Goal: Task Accomplishment & Management: Manage account settings

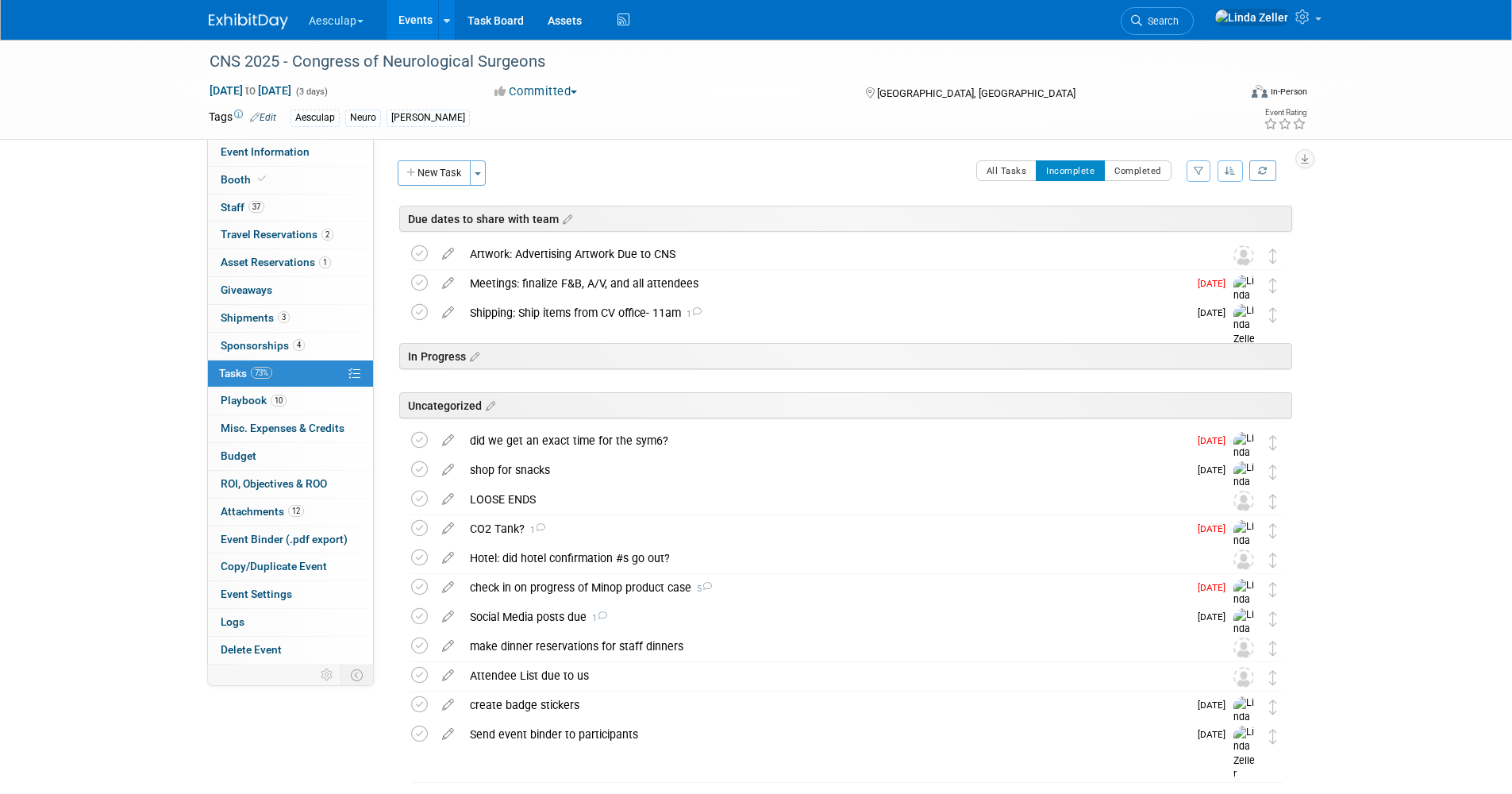
drag, startPoint x: 1189, startPoint y: 17, endPoint x: 1182, endPoint y: 12, distance: 8.6
click at [1179, 17] on span "Search" at bounding box center [1161, 21] width 37 height 12
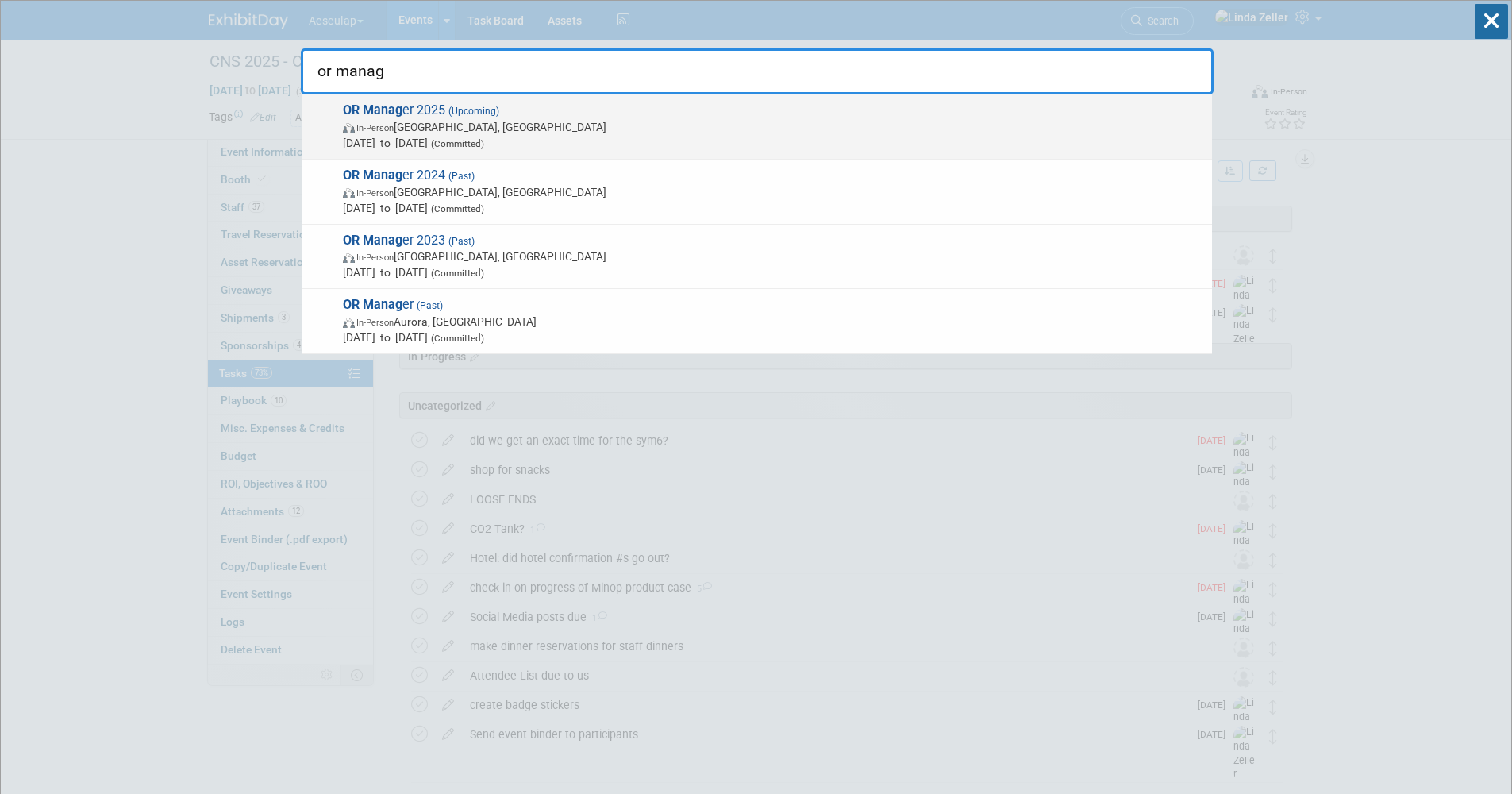
type input "or manag"
click at [444, 125] on span "In-Person Anaheim, CA" at bounding box center [773, 127] width 861 height 15
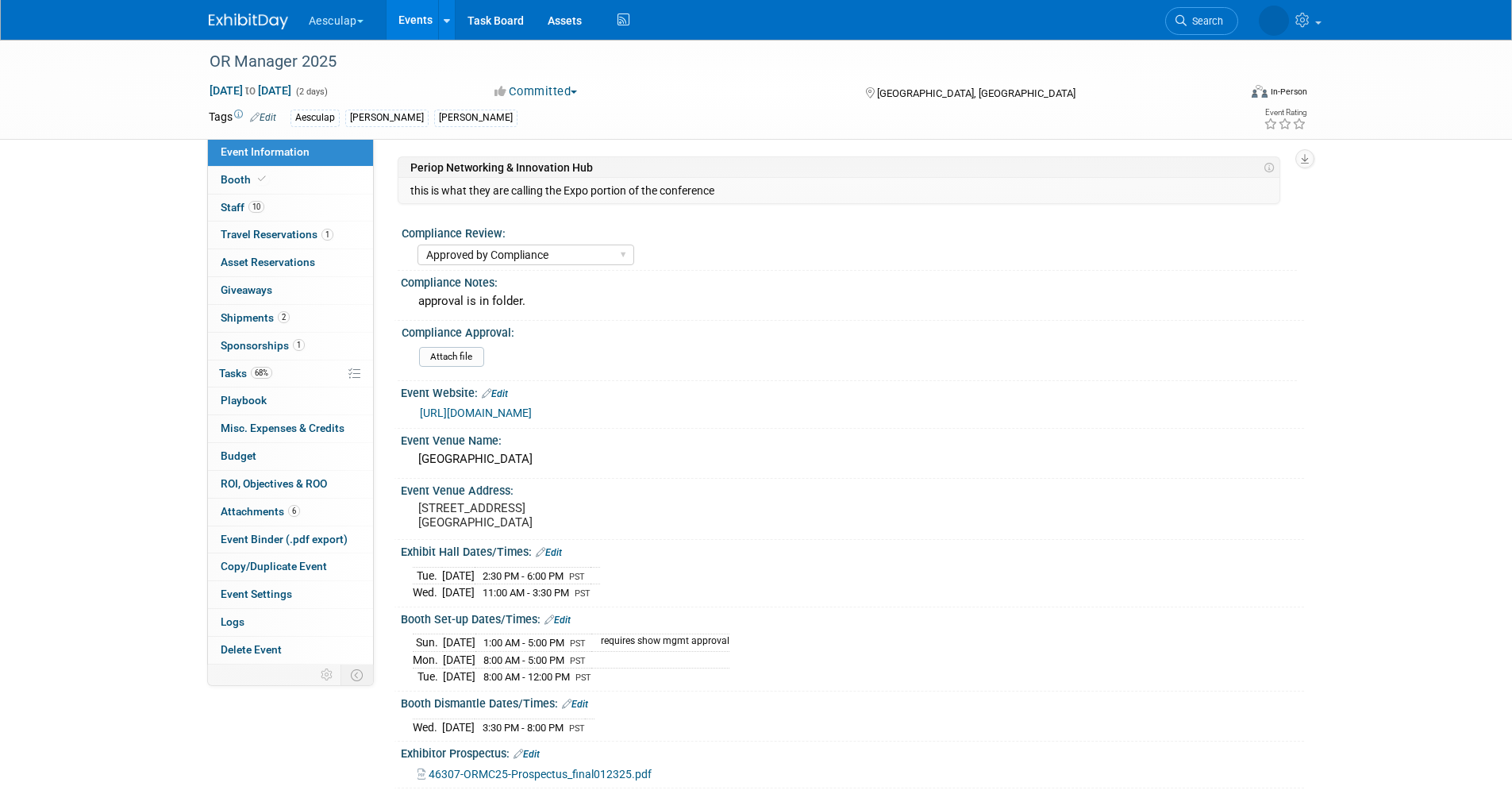
select select "Approved by Compliance"
select select "Strategic Sales"
click at [260, 188] on link "Booth" at bounding box center [290, 181] width 165 height 27
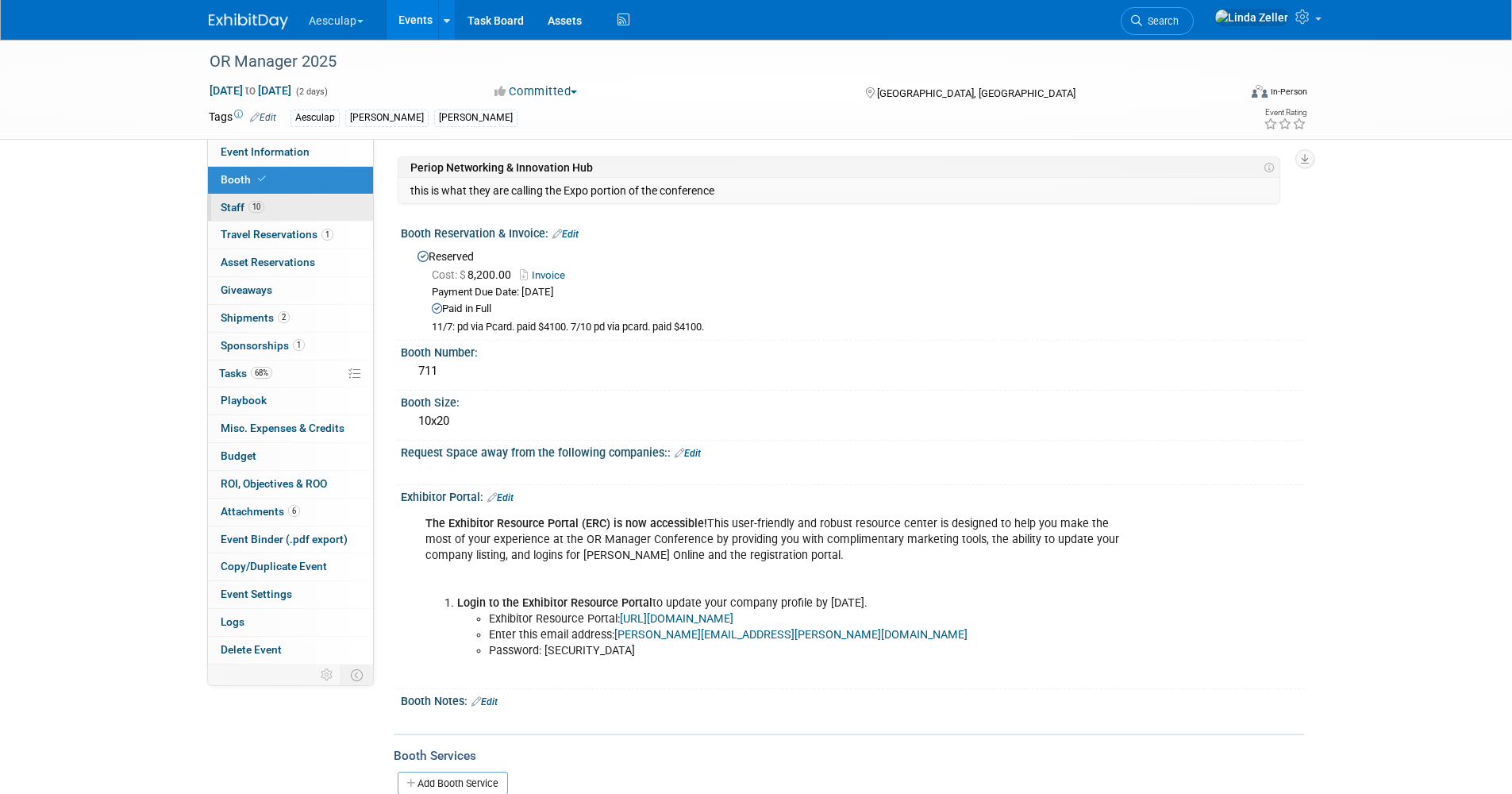
click at [246, 200] on link "10 Staff 10" at bounding box center [290, 208] width 165 height 27
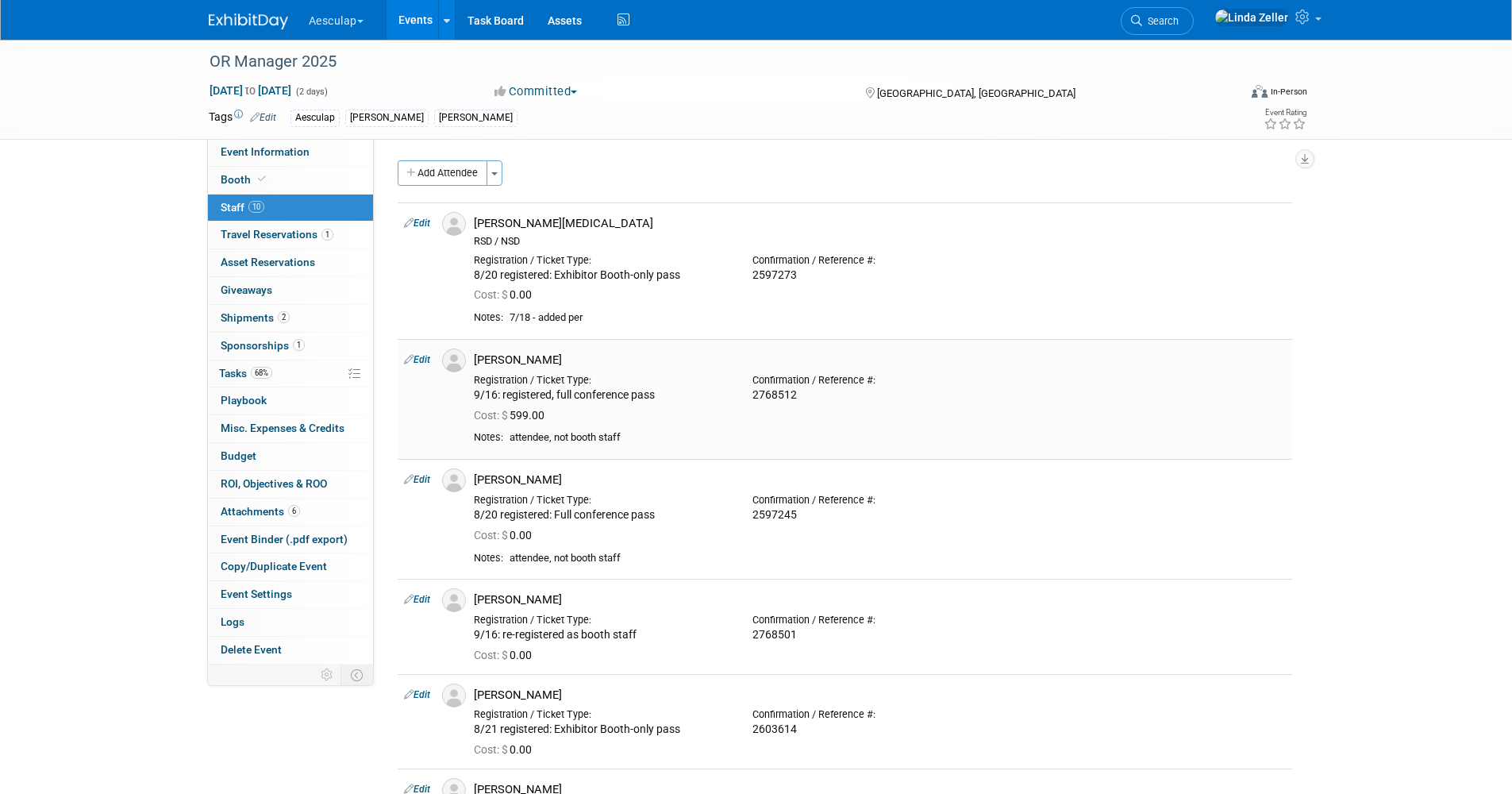
click at [418, 359] on link "Edit" at bounding box center [416, 360] width 26 height 12
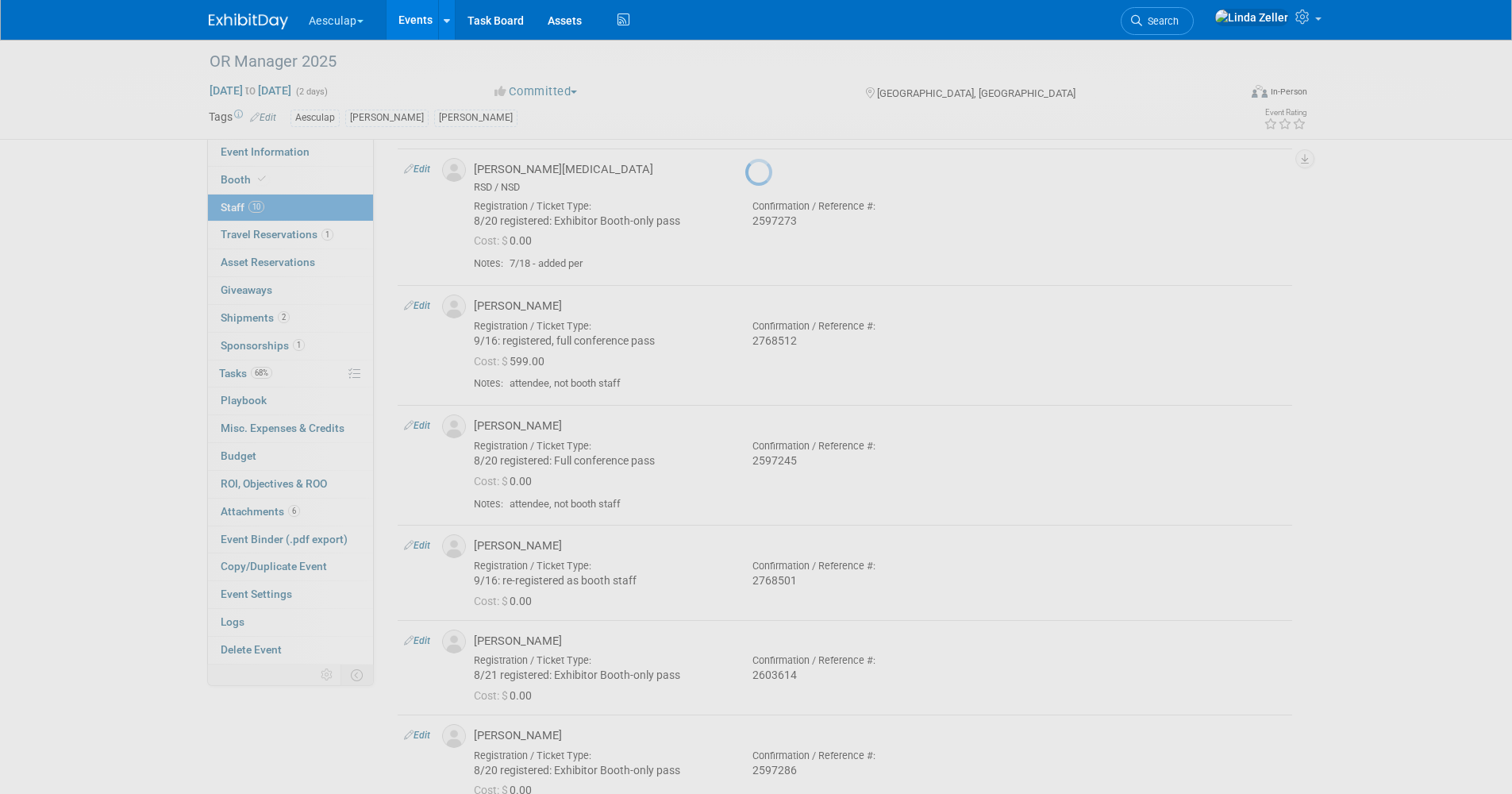
select select "4f17a66b-6ab2-479c-9352-a28ff5258de4"
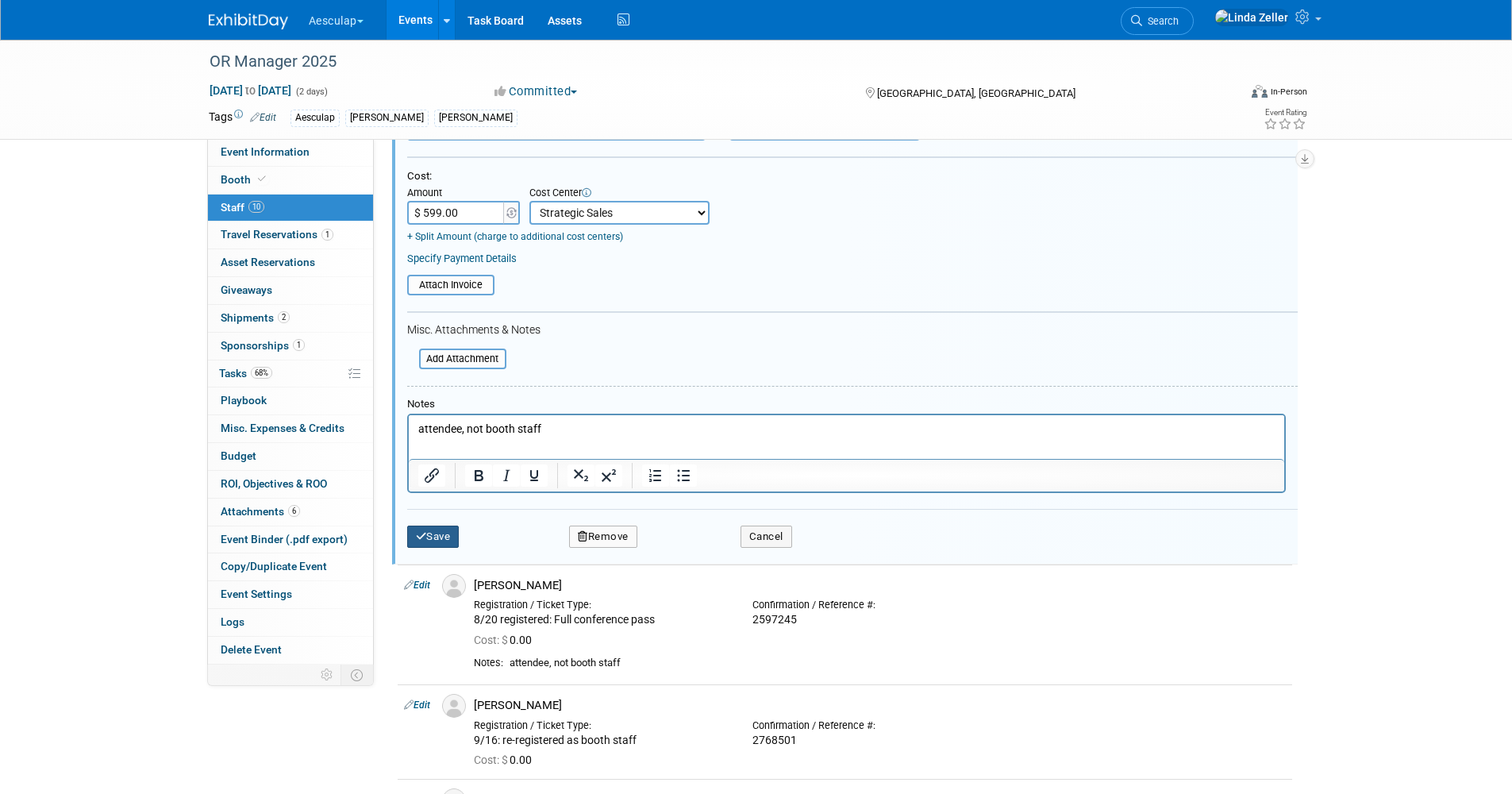
click at [444, 526] on button "Save" at bounding box center [434, 536] width 52 height 22
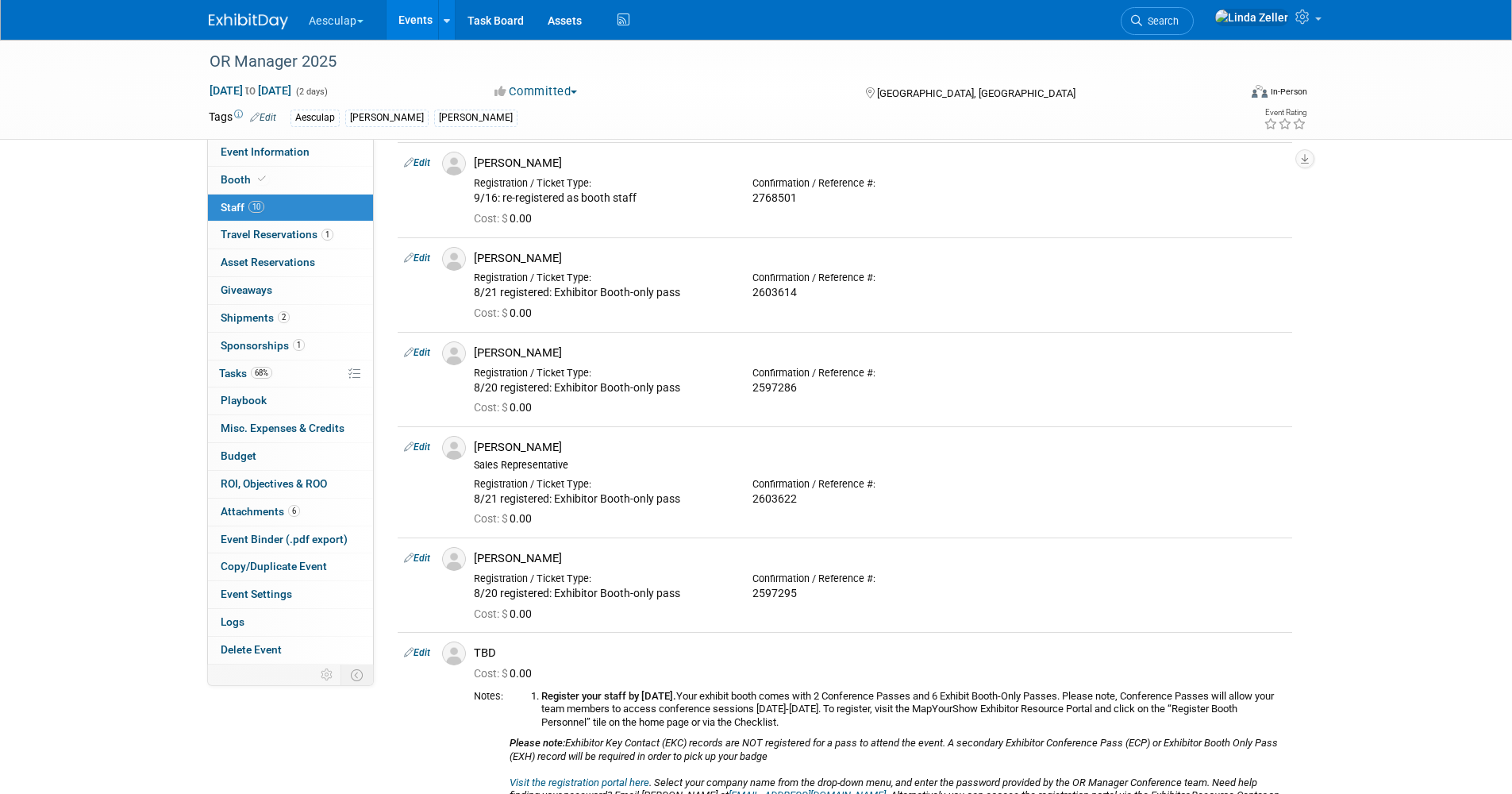
scroll to position [397, 0]
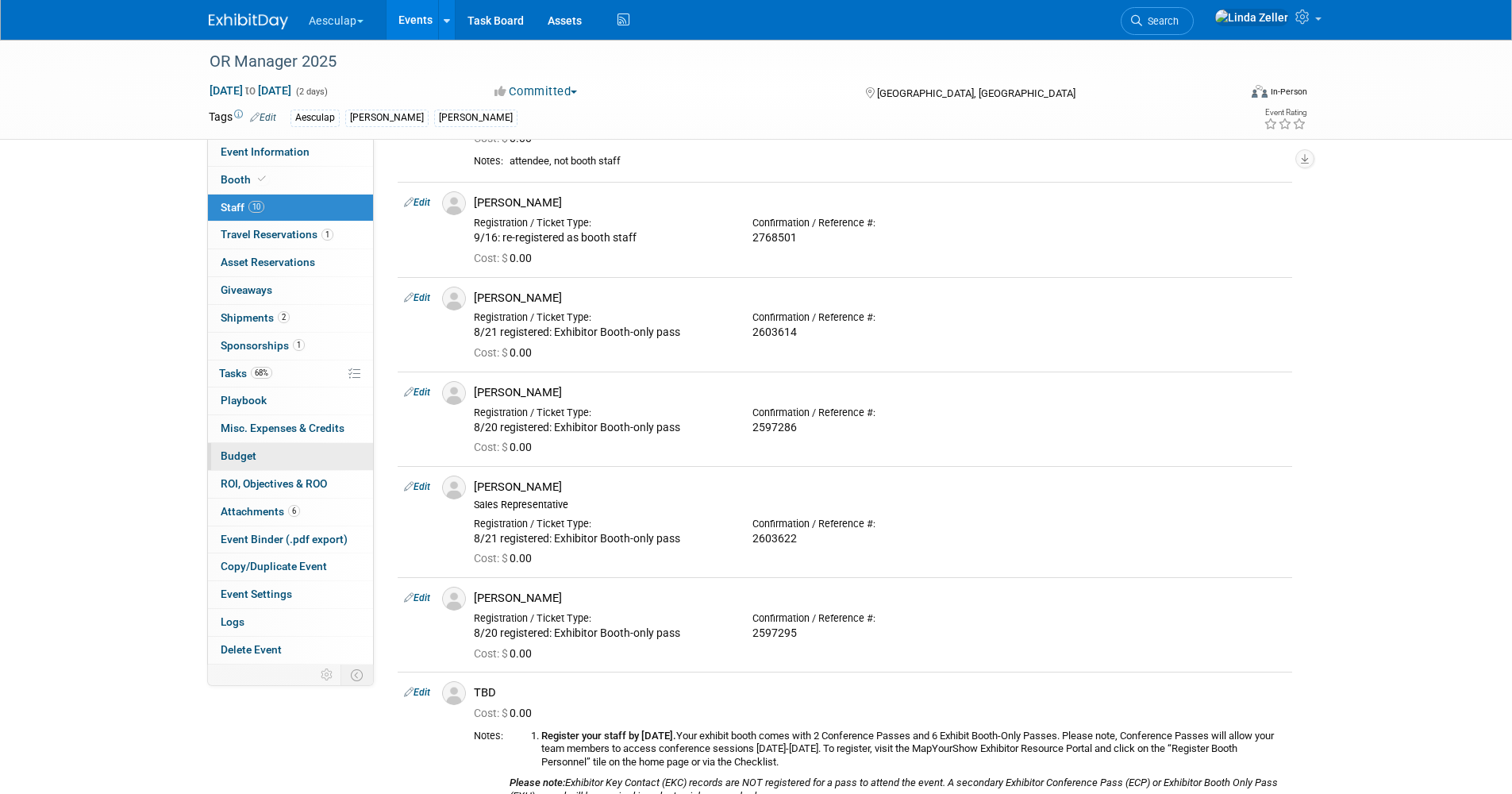
click at [239, 450] on span "Budget" at bounding box center [238, 455] width 36 height 13
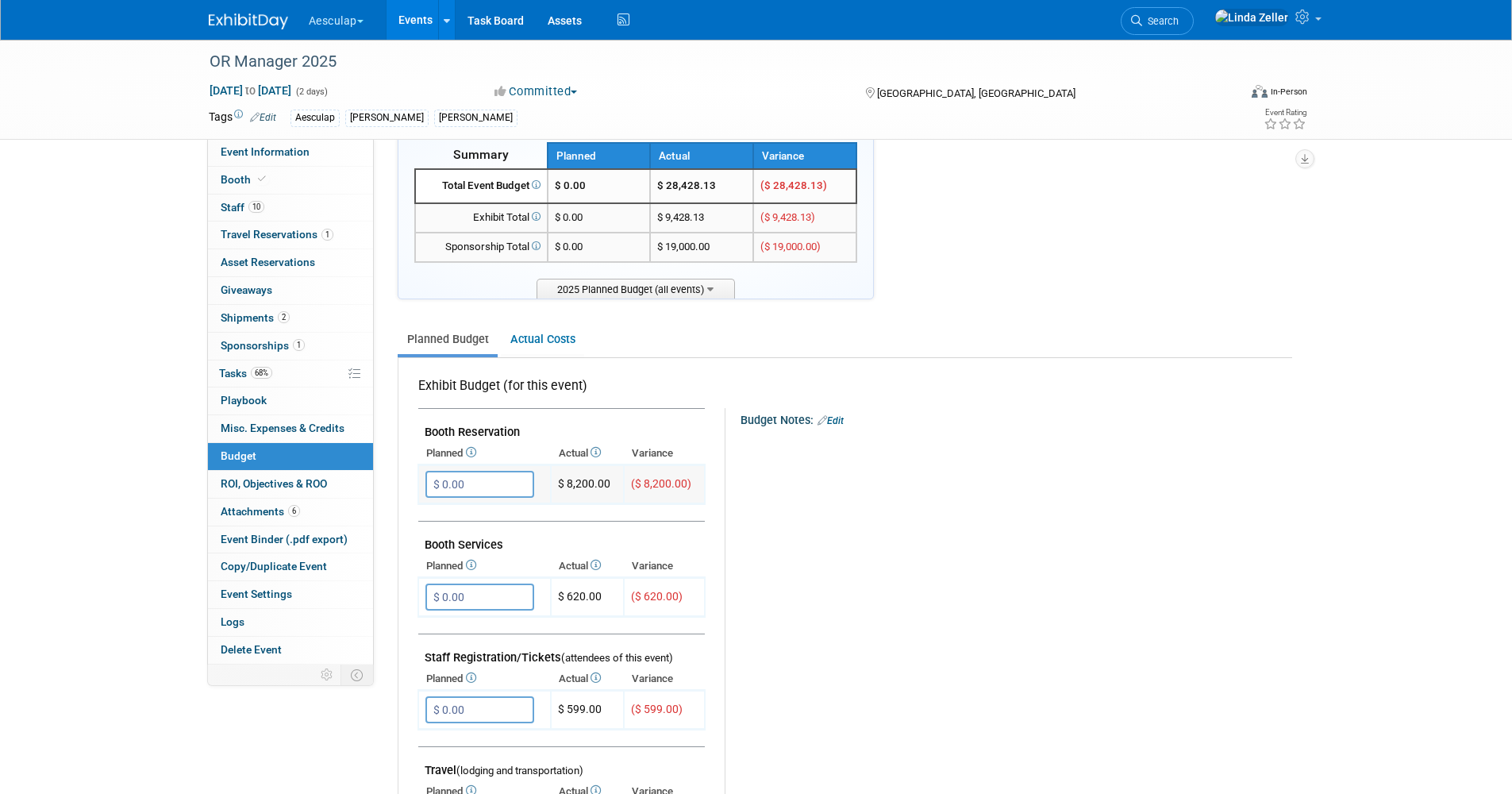
scroll to position [0, 0]
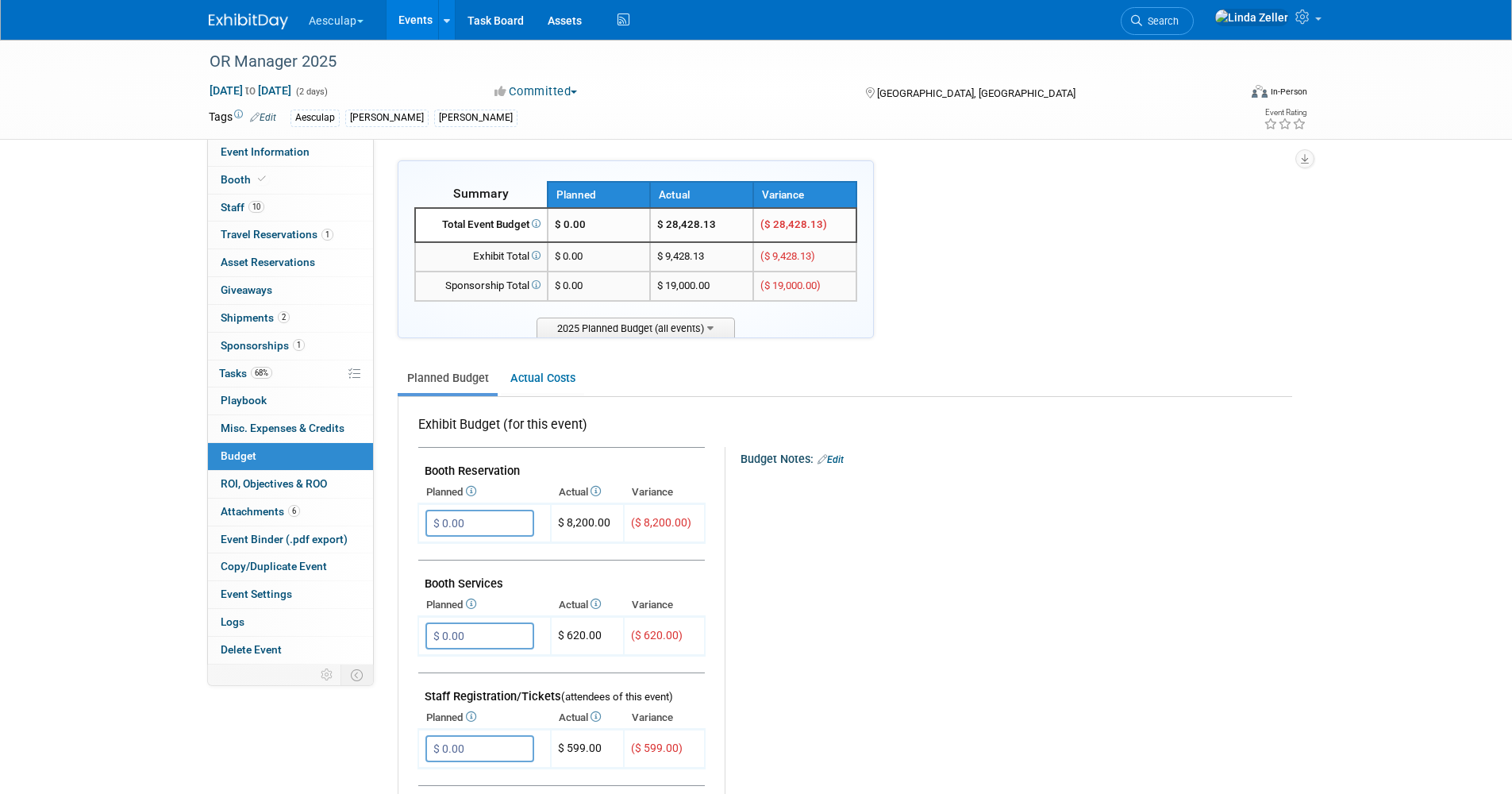
drag, startPoint x: 1194, startPoint y: 22, endPoint x: 1189, endPoint y: 16, distance: 7.8
click at [1179, 22] on span "Search" at bounding box center [1161, 21] width 37 height 12
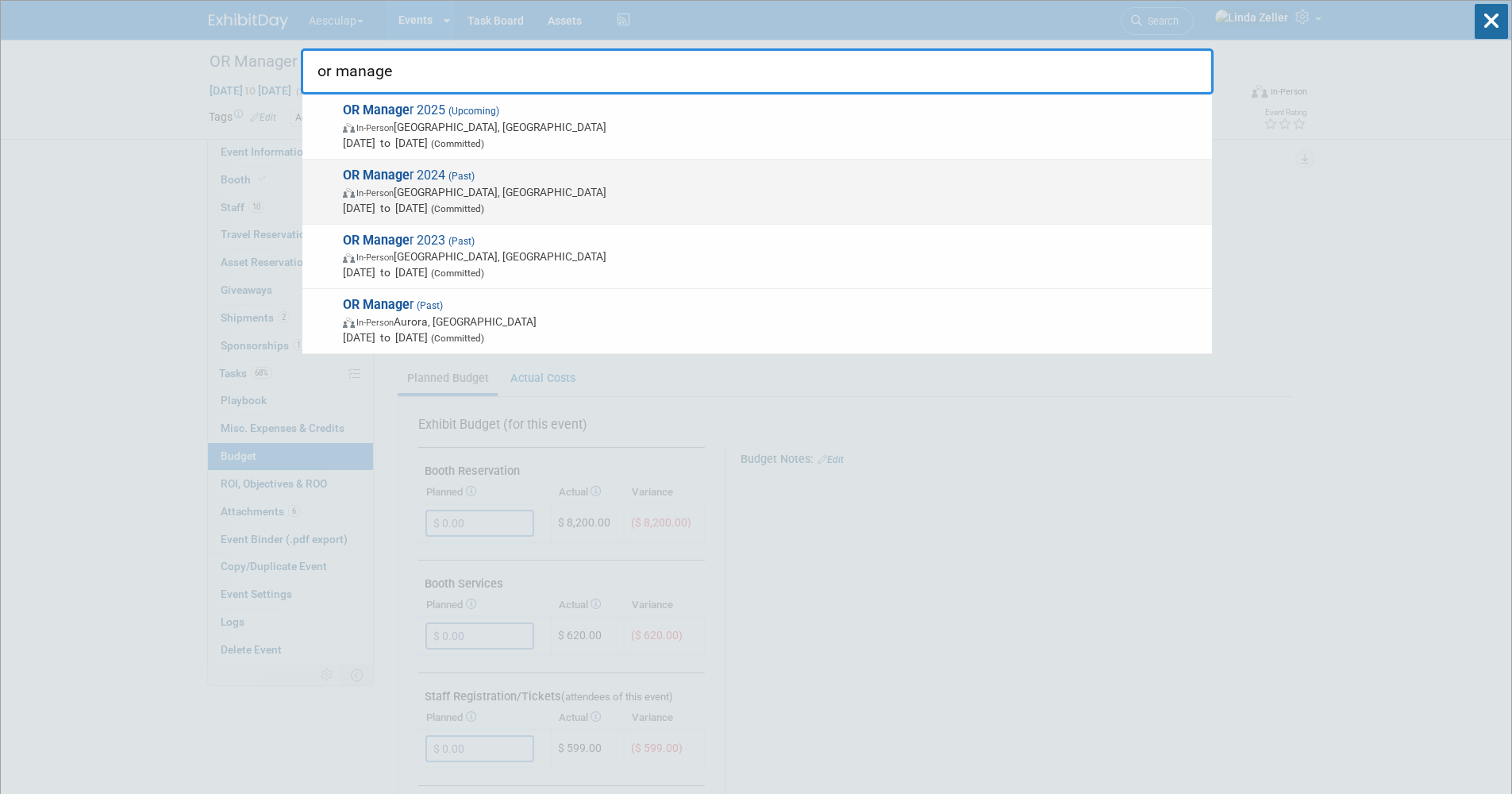
type input "or manage"
click at [409, 186] on span "In-Person Las Vegas, NV" at bounding box center [773, 192] width 861 height 15
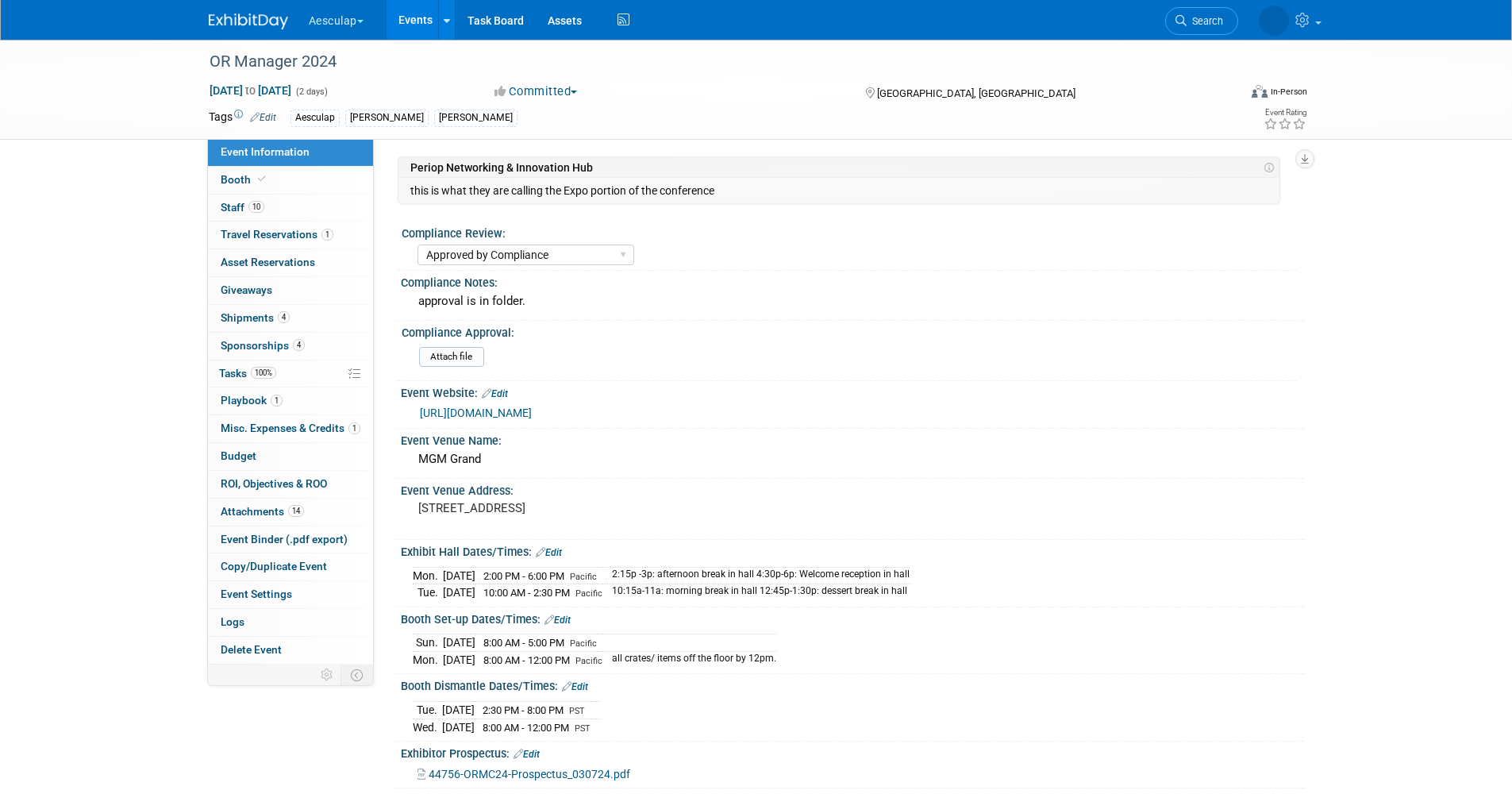
select select "Approved by Compliance"
select select "Strategic Sales"
click at [235, 456] on span "Budget" at bounding box center [238, 455] width 36 height 13
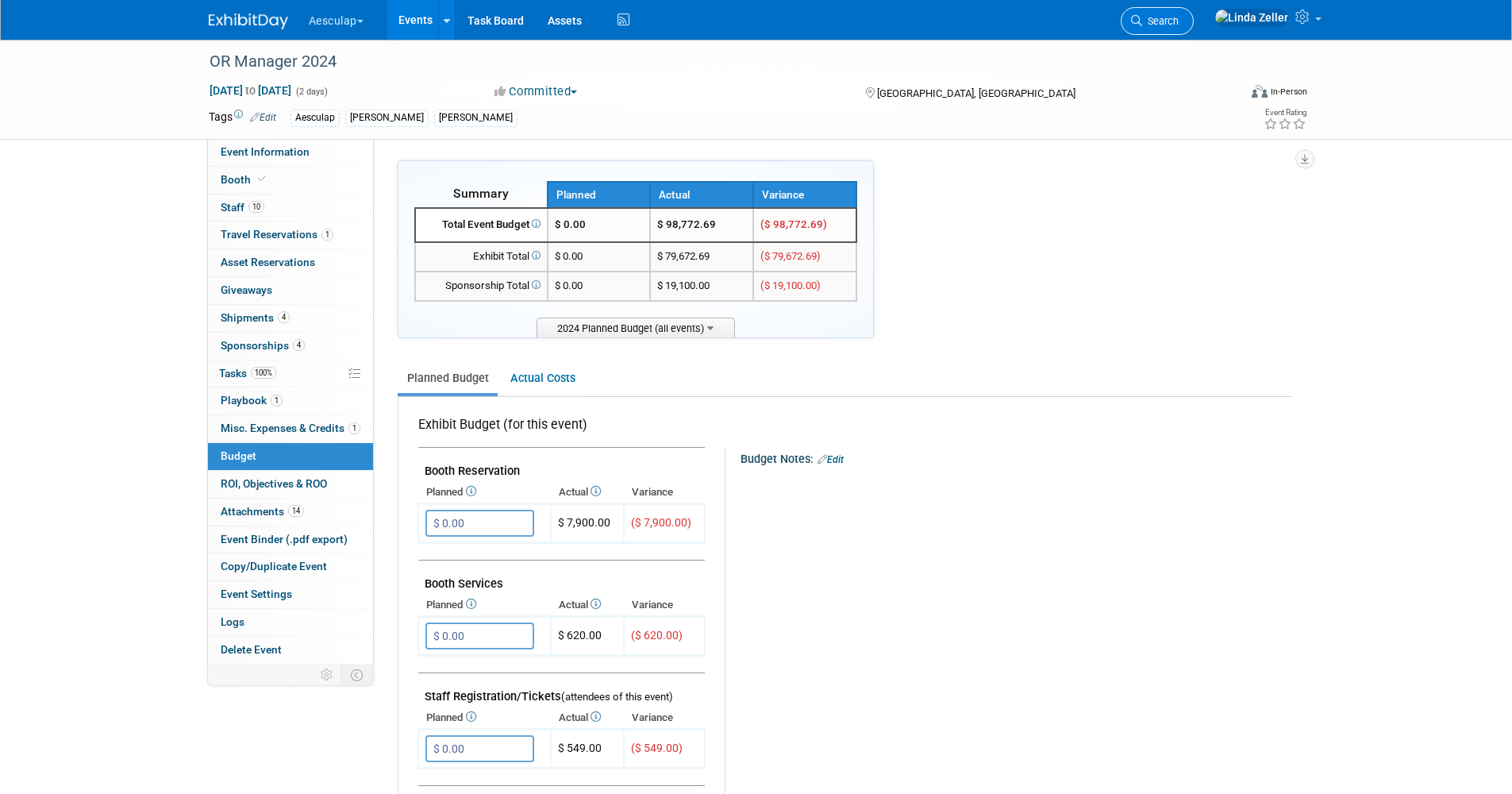
click at [1179, 20] on span "Search" at bounding box center [1161, 21] width 37 height 12
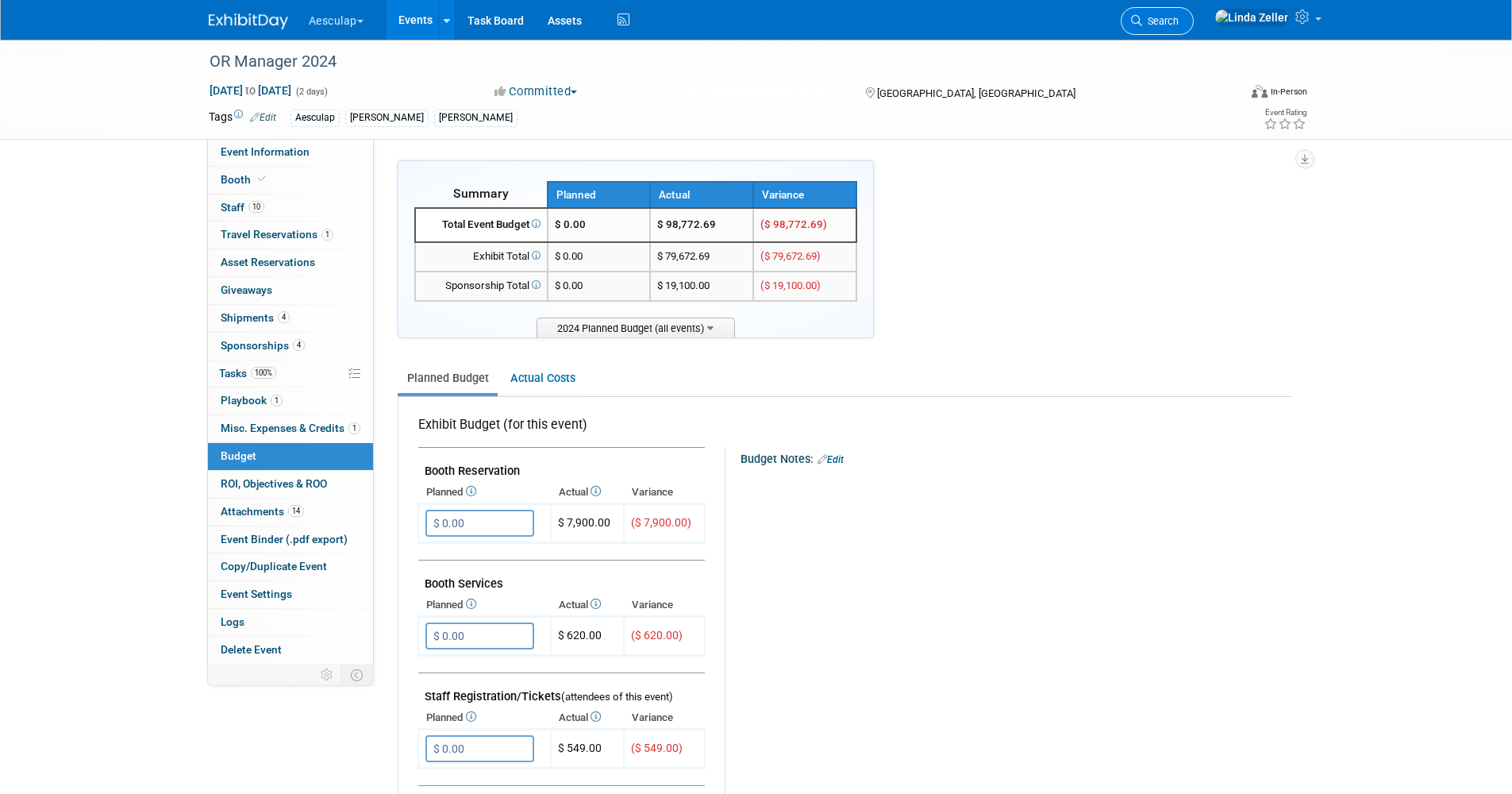
click at [1179, 20] on span "Search" at bounding box center [1161, 21] width 37 height 12
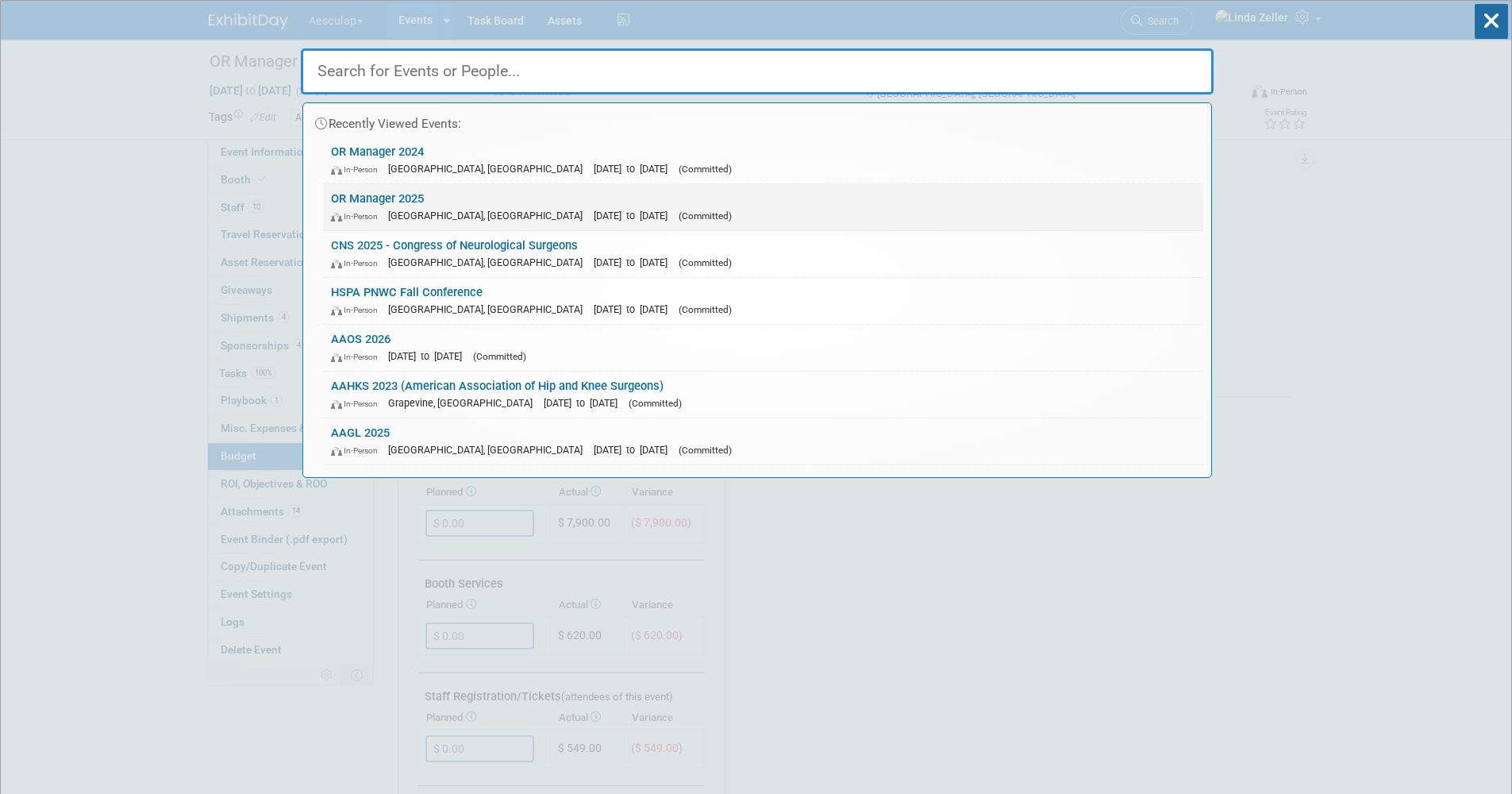
click at [443, 196] on link "OR Manager 2025 In-Person Anaheim, CA Oct 28, 2025 to Oct 29, 2025 (Committed)" at bounding box center [764, 208] width 881 height 46
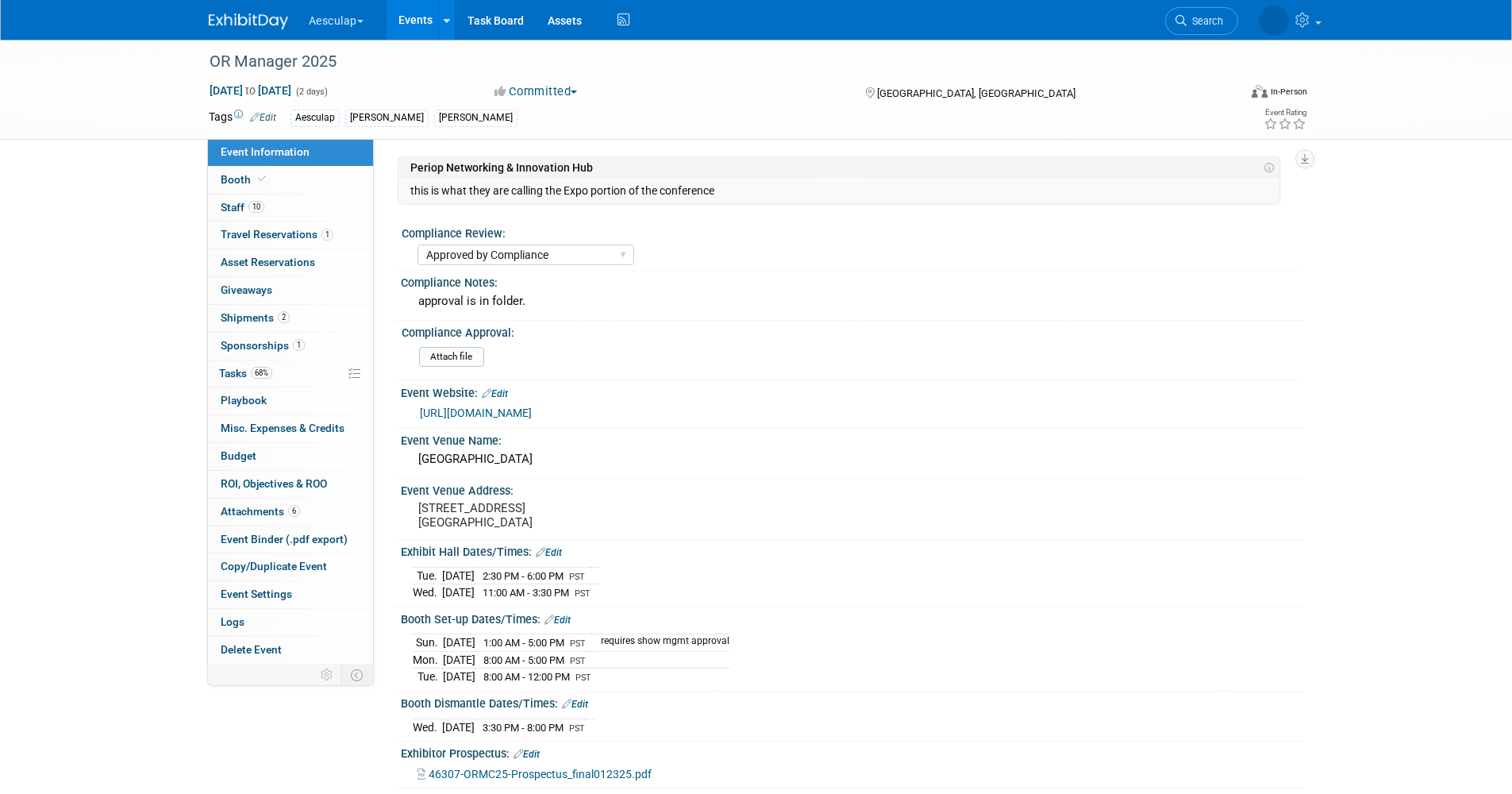
select select "Approved by Compliance"
select select "Strategic Sales"
click at [236, 456] on span "Budget" at bounding box center [238, 455] width 36 height 13
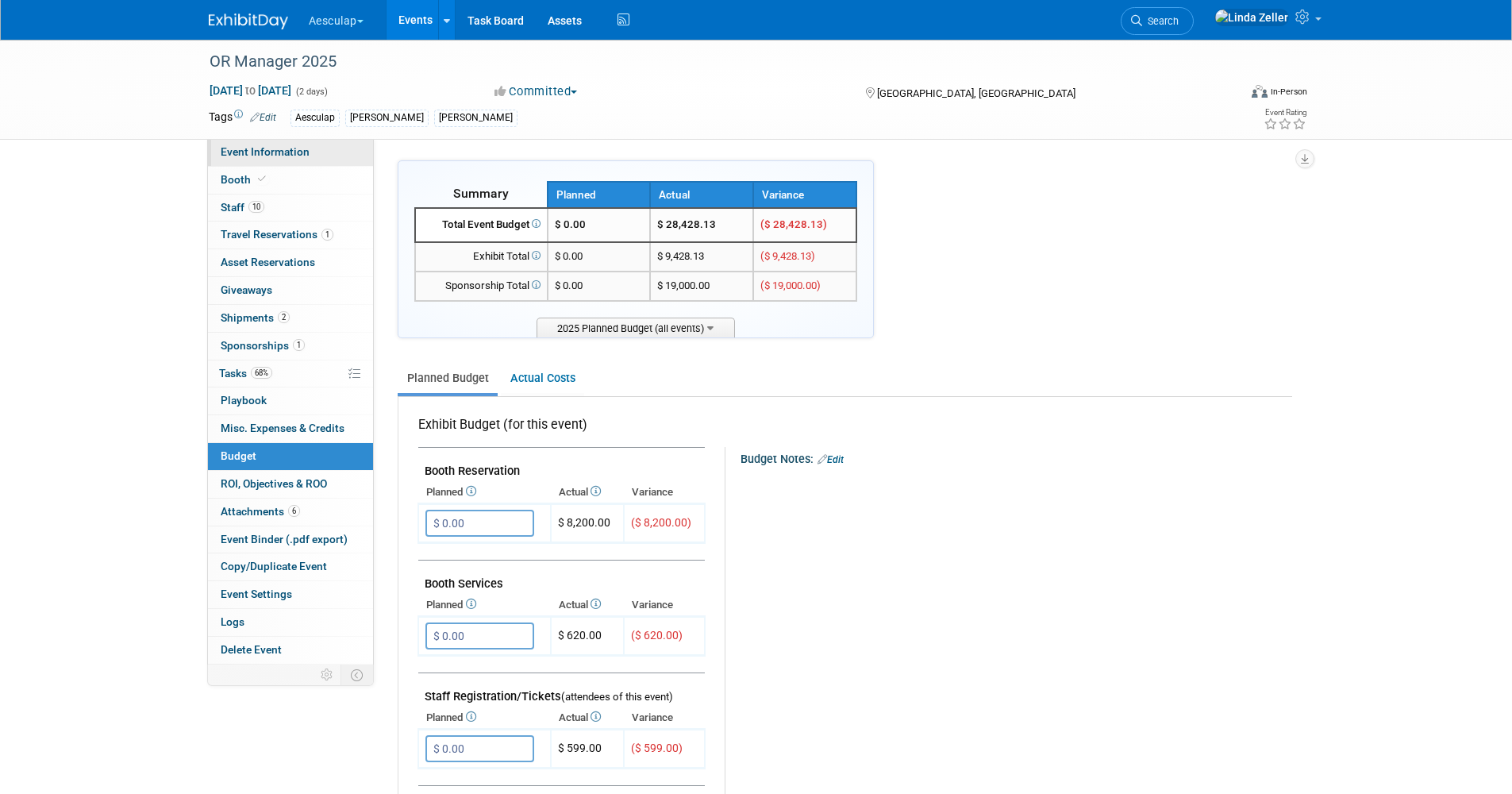
click at [230, 153] on span "Event Information" at bounding box center [266, 151] width 89 height 13
select select "Approved by Compliance"
select select "Strategic Sales"
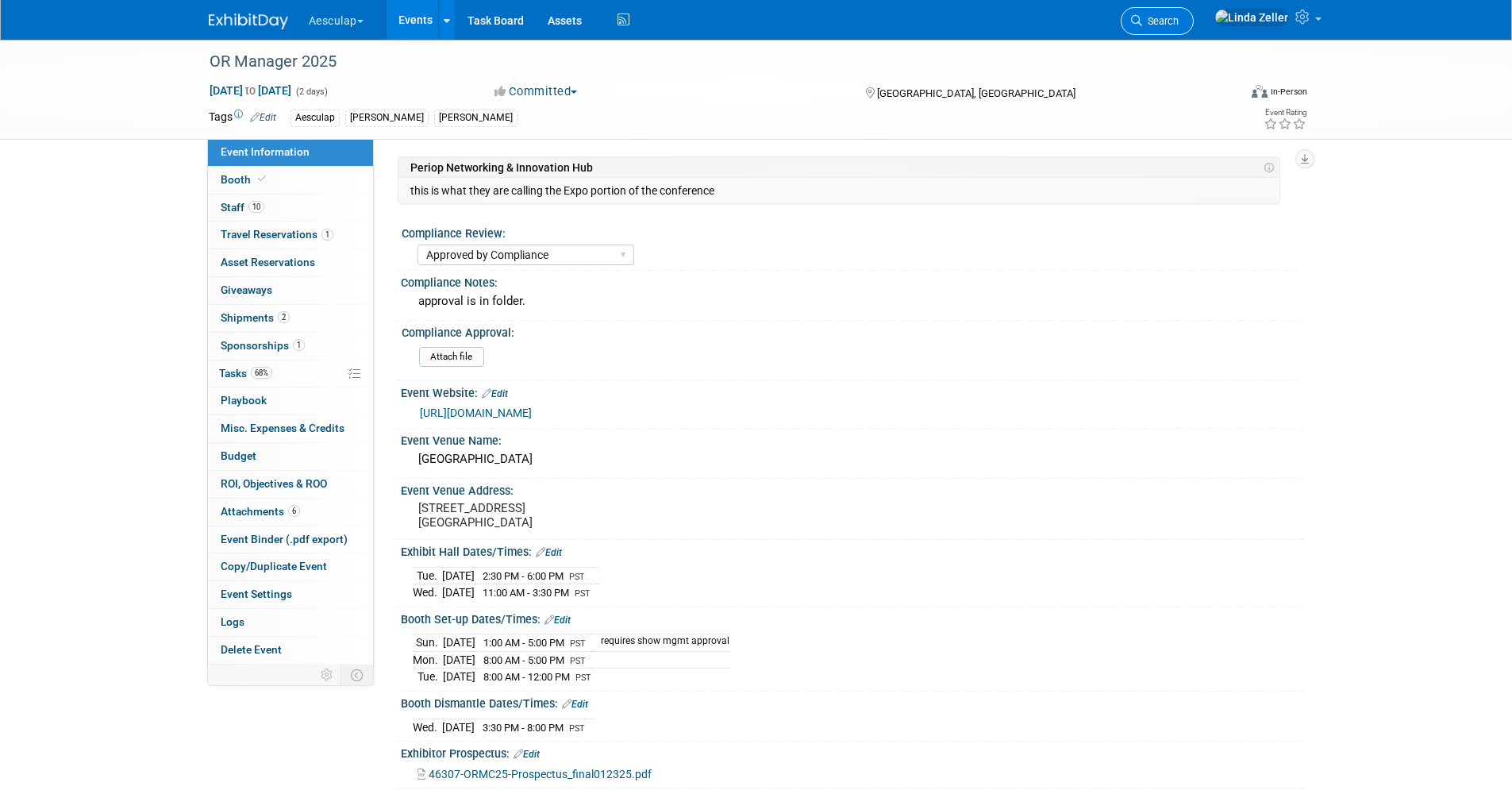
click at [1179, 21] on span "Search" at bounding box center [1161, 21] width 37 height 12
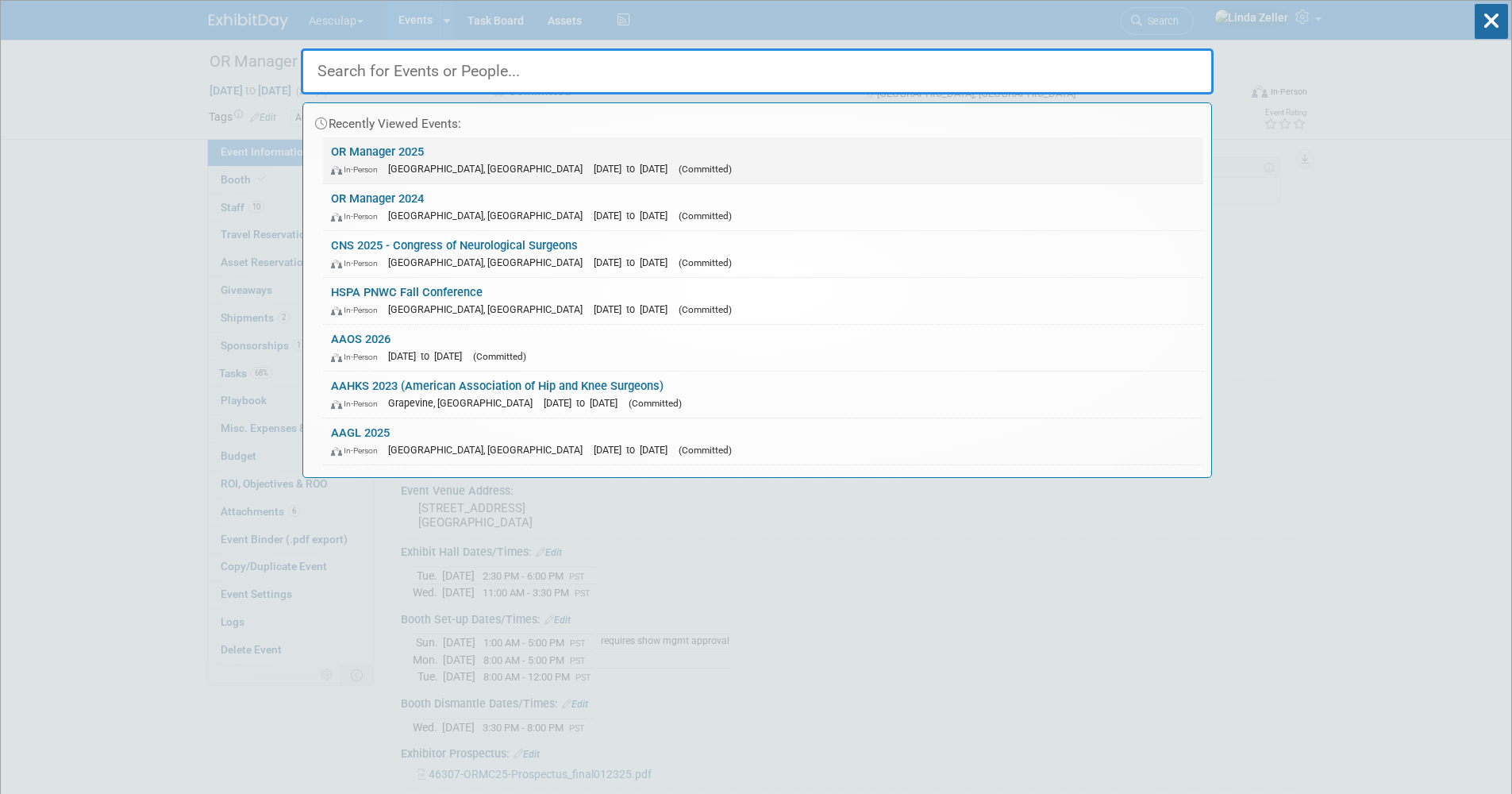
click at [381, 156] on link "OR Manager 2025 In-Person Anaheim, CA Oct 28, 2025 to Oct 29, 2025 (Committed)" at bounding box center [764, 160] width 881 height 46
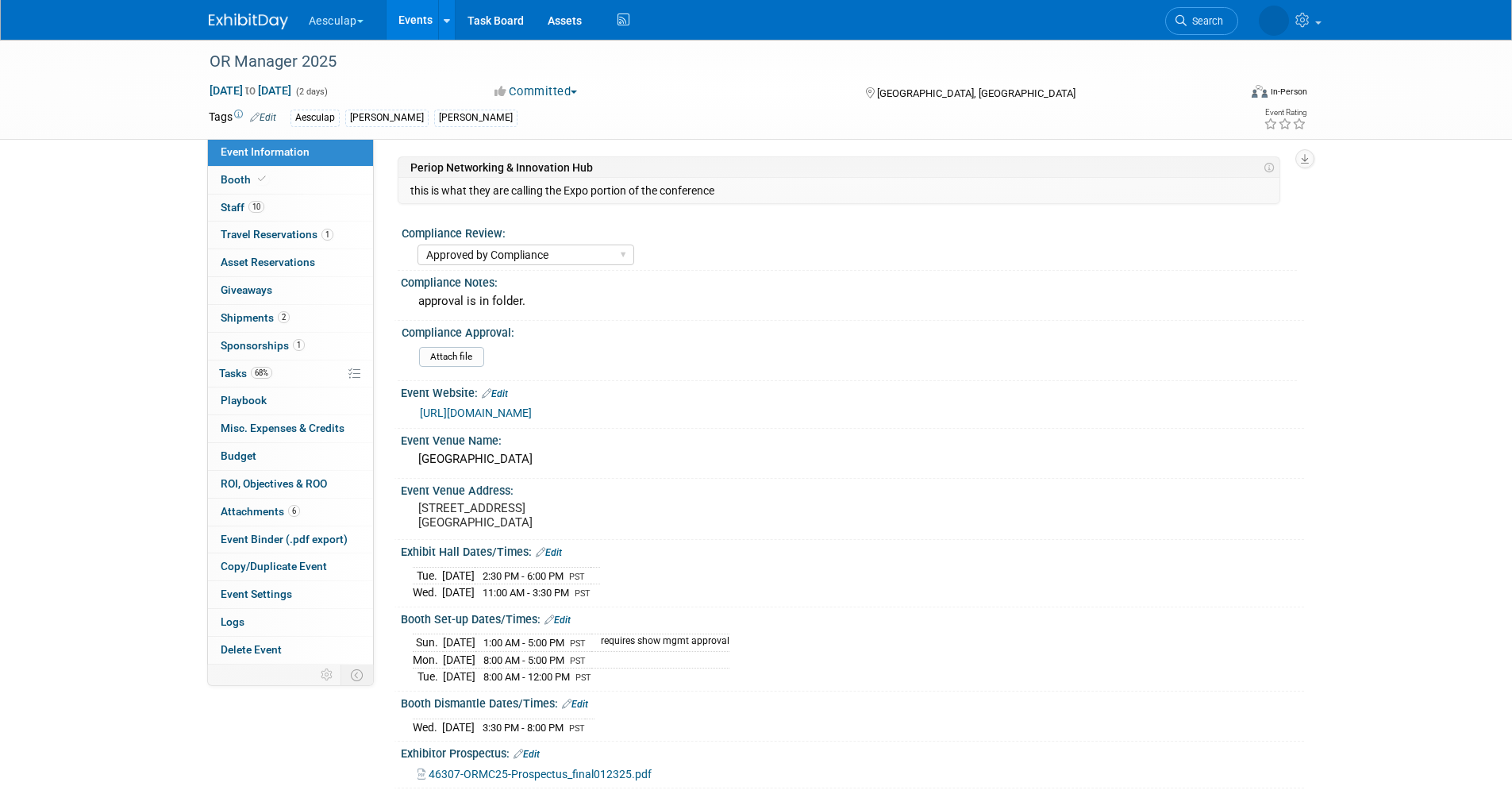
select select "Approved by Compliance"
select select "Strategic Sales"
click at [226, 377] on span "Tasks 68%" at bounding box center [245, 373] width 53 height 13
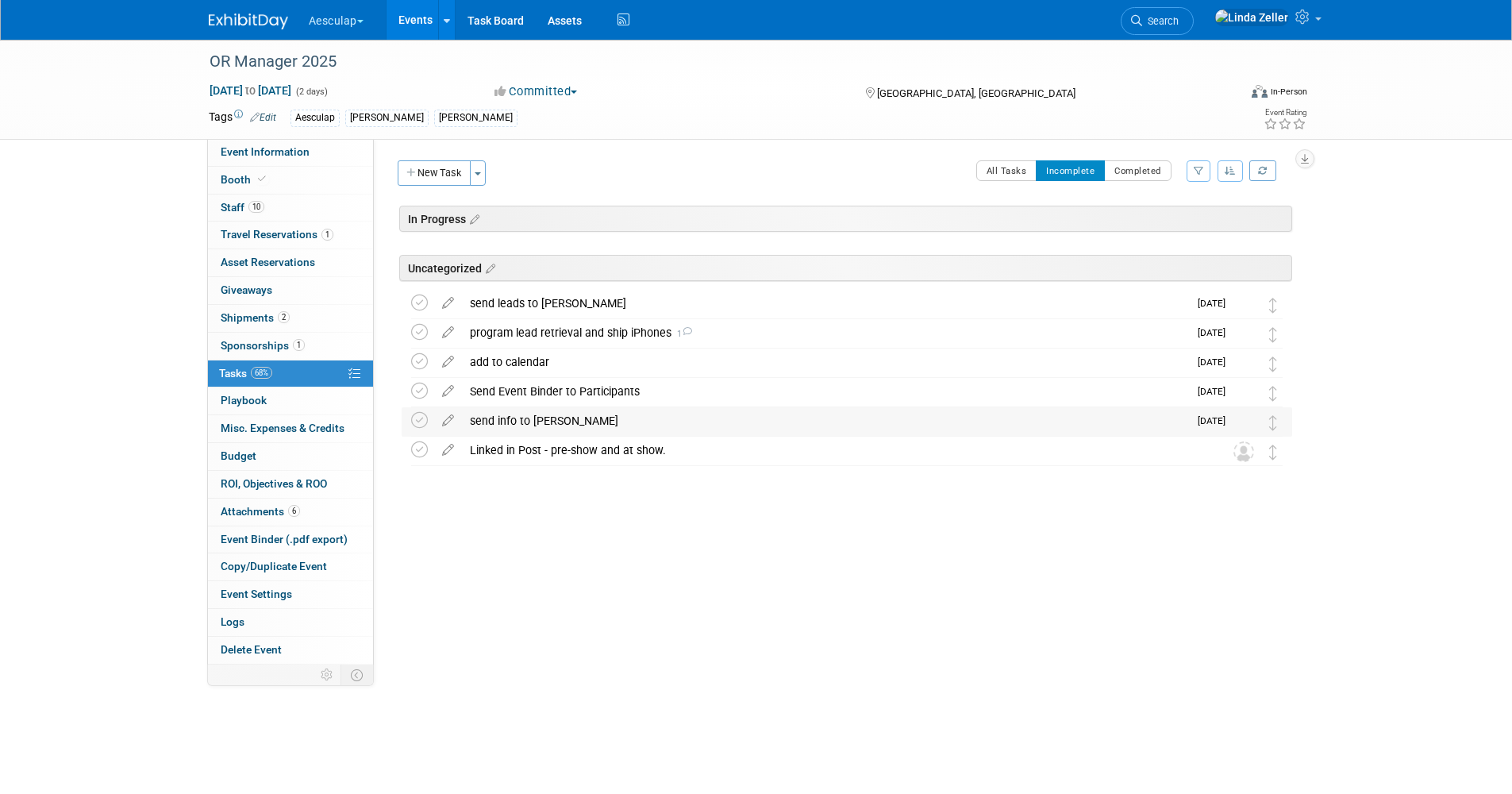
click at [502, 417] on div "send info to [PERSON_NAME]" at bounding box center [825, 421] width 726 height 27
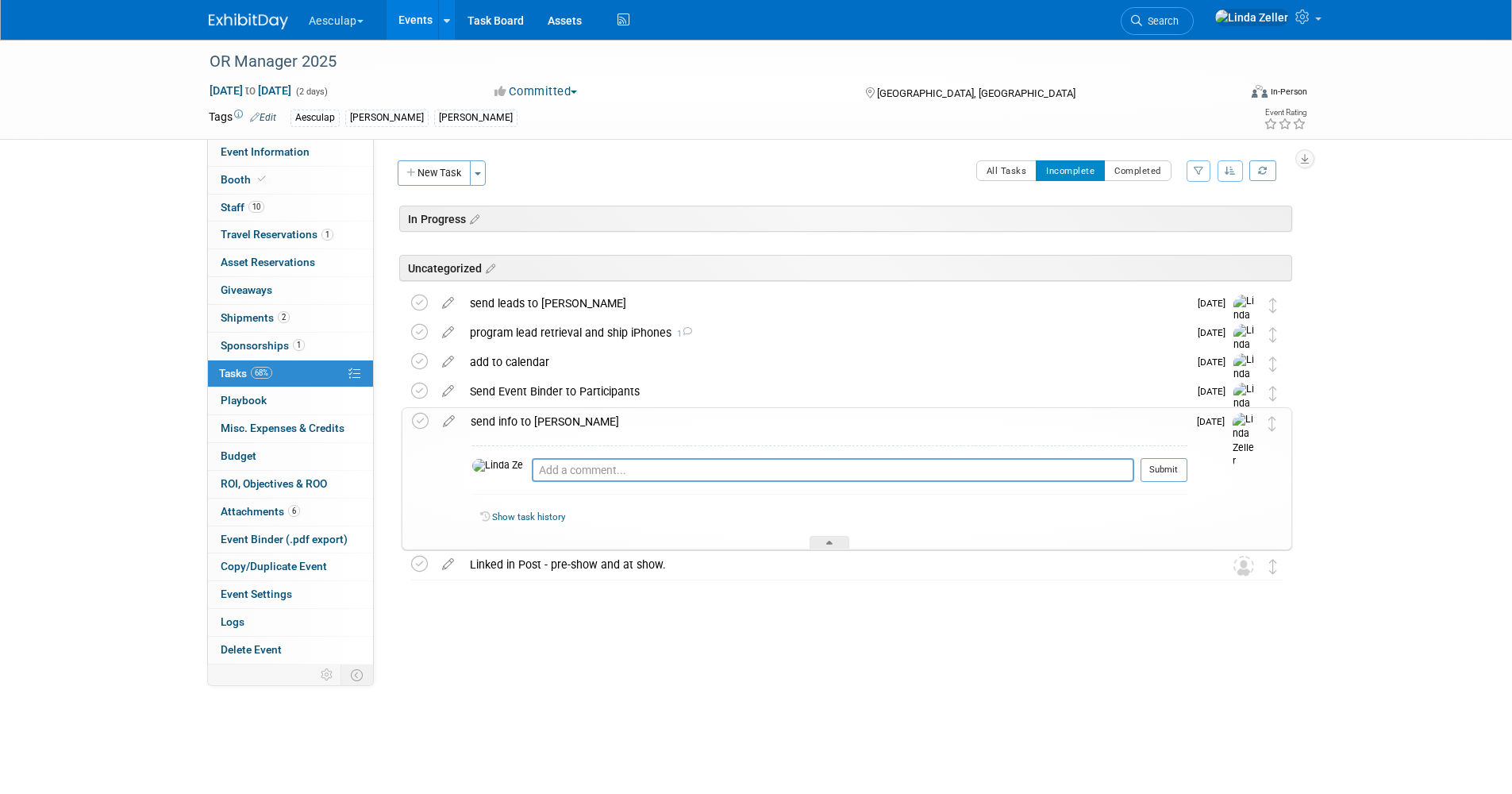
click at [502, 417] on div "send info to Connie" at bounding box center [825, 422] width 725 height 27
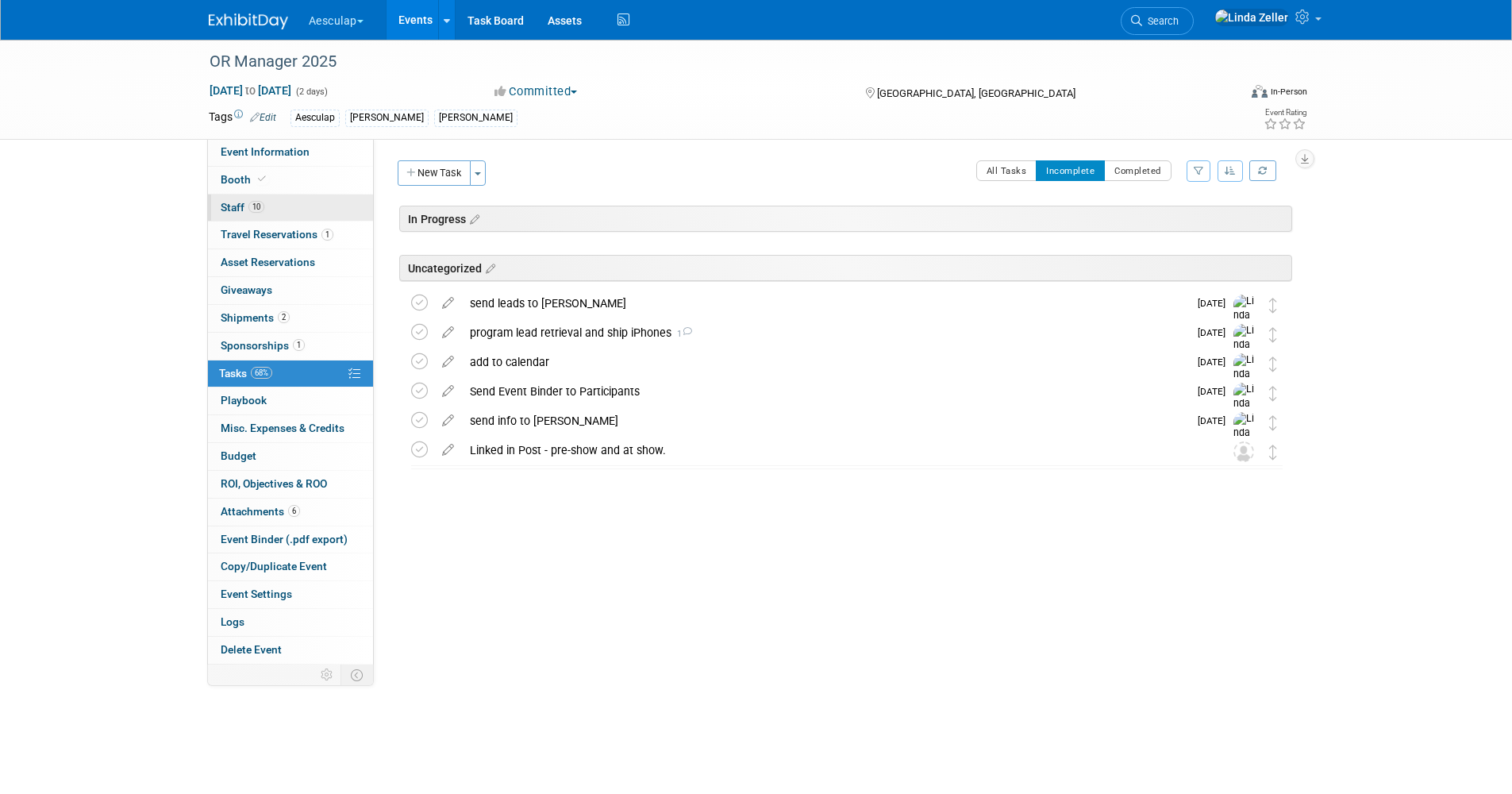
click at [230, 207] on span "Staff 10" at bounding box center [242, 207] width 43 height 13
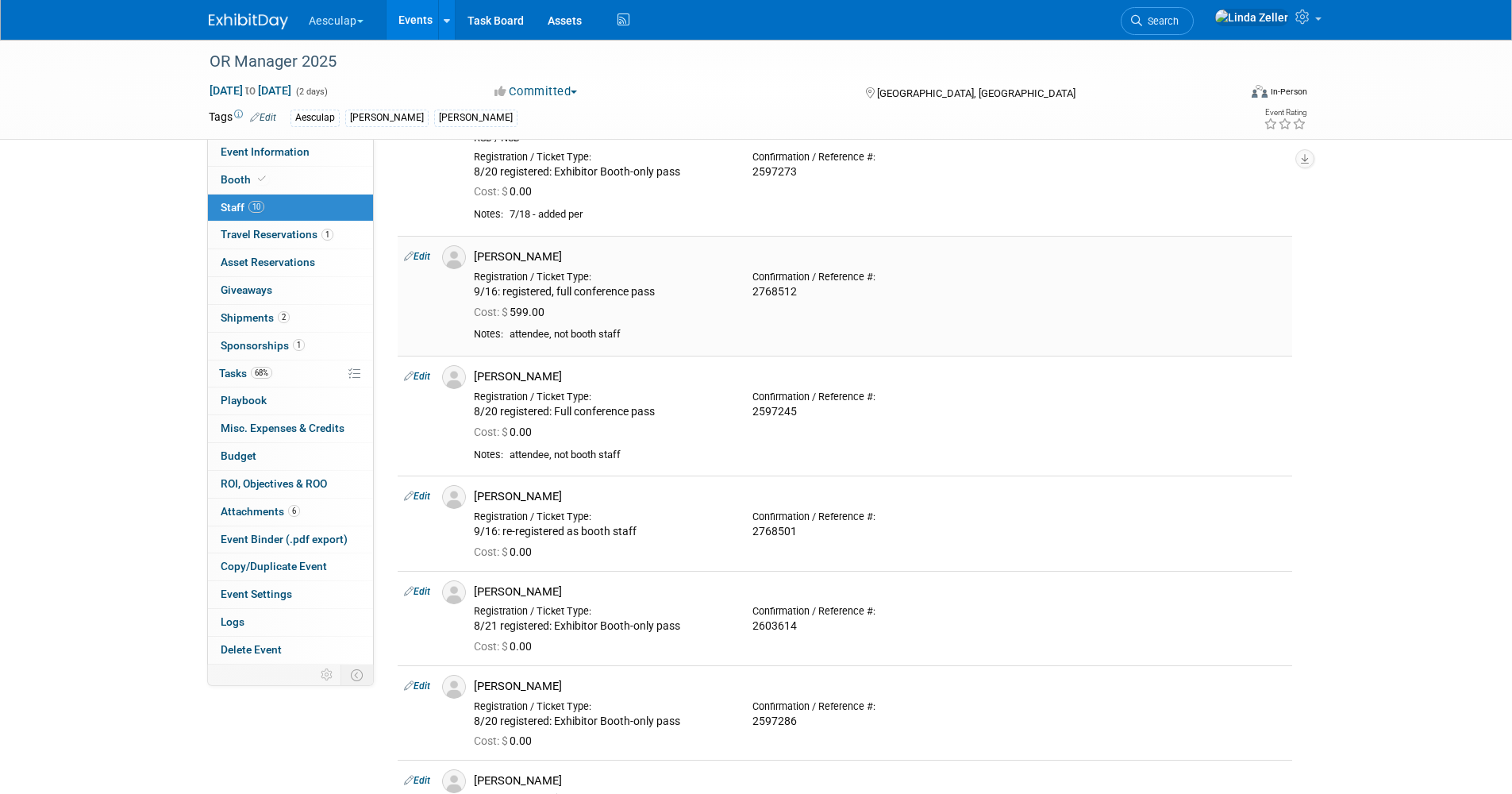
scroll to position [318, 0]
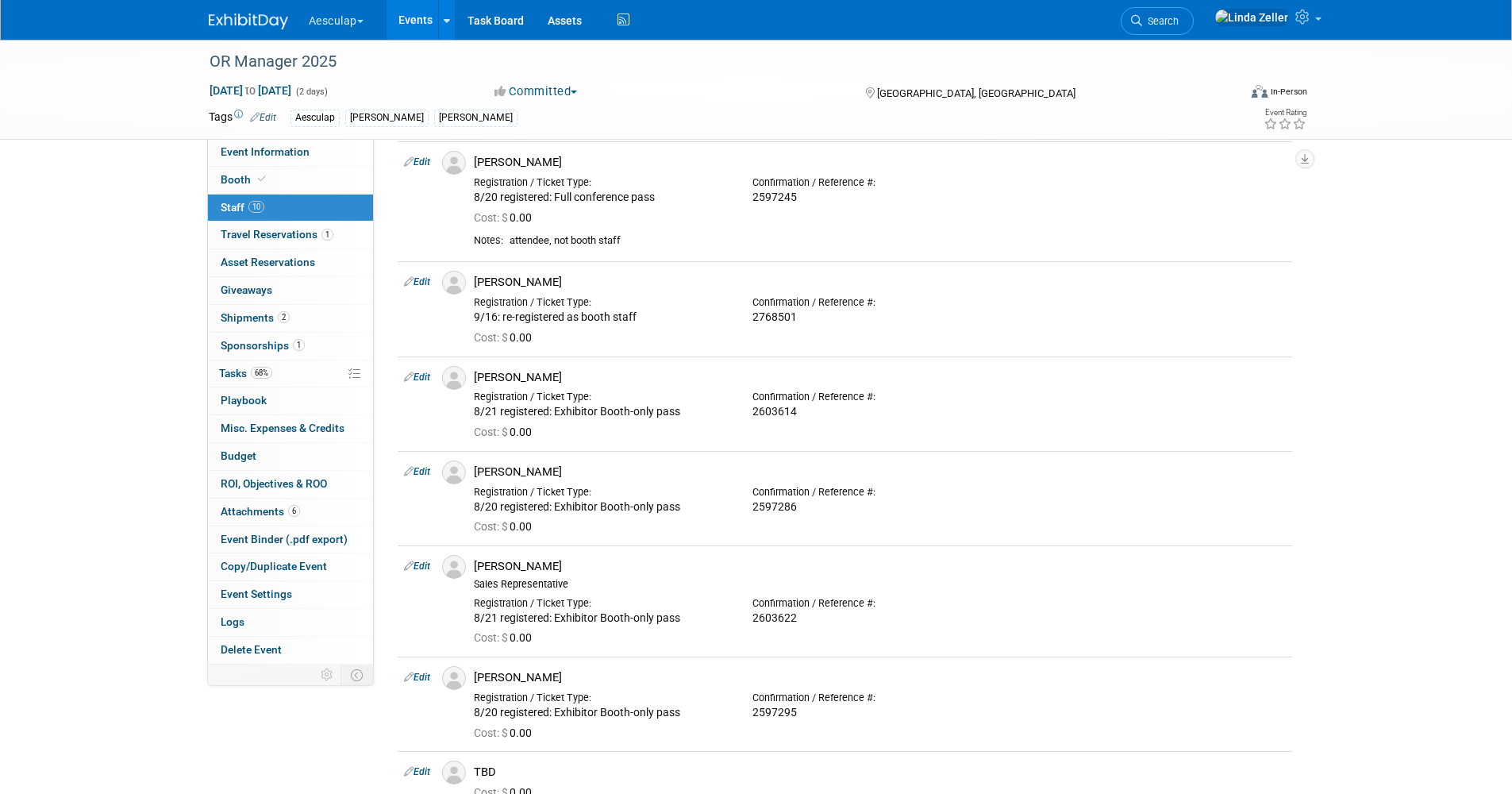
click at [1142, 22] on icon at bounding box center [1136, 21] width 12 height 12
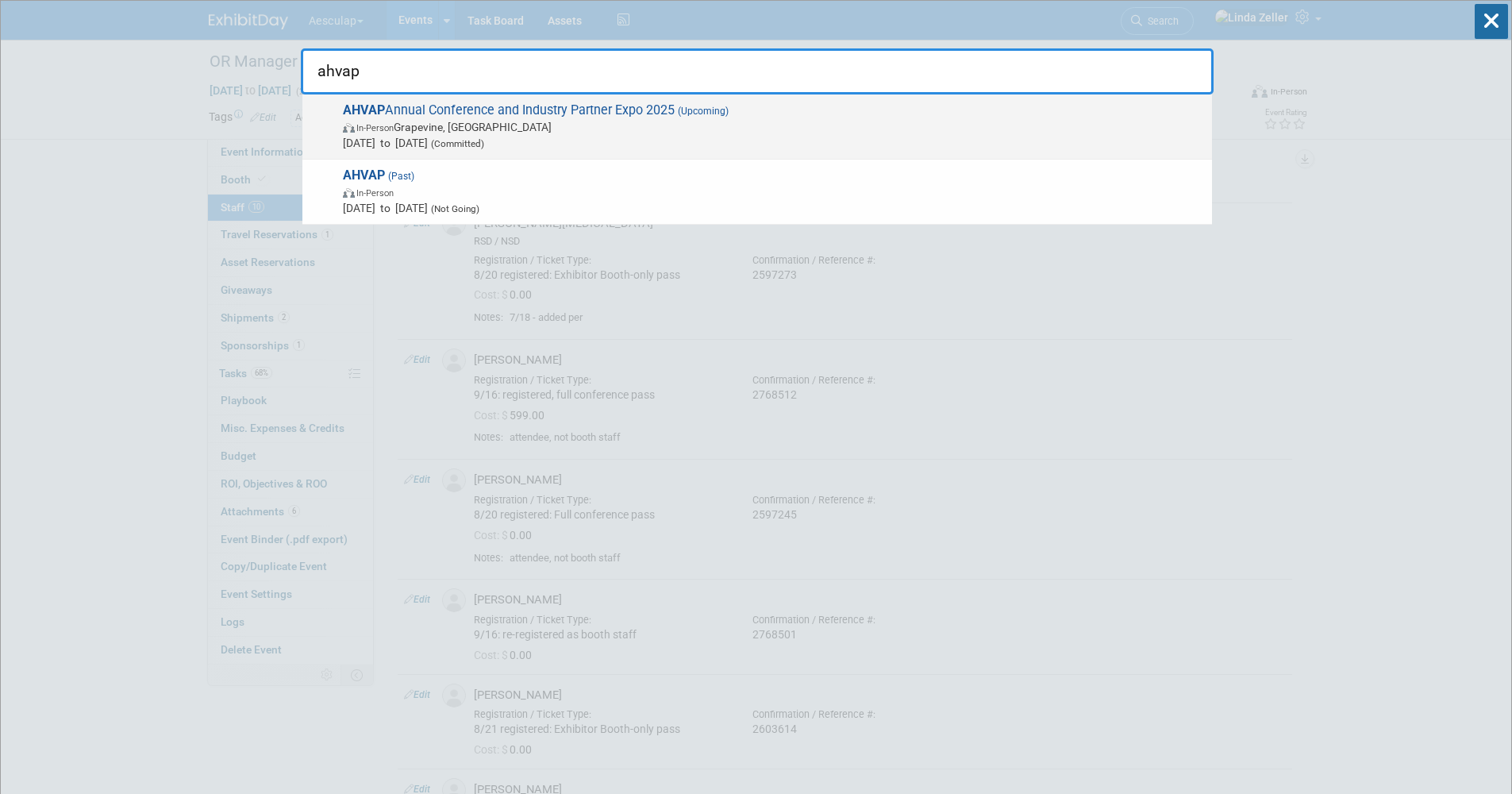
type input "ahvap"
click at [405, 118] on span "AHVAP Annual Conference and Industry Partner Expo 2025 (Upcoming) In-Person Gra…" at bounding box center [770, 127] width 866 height 48
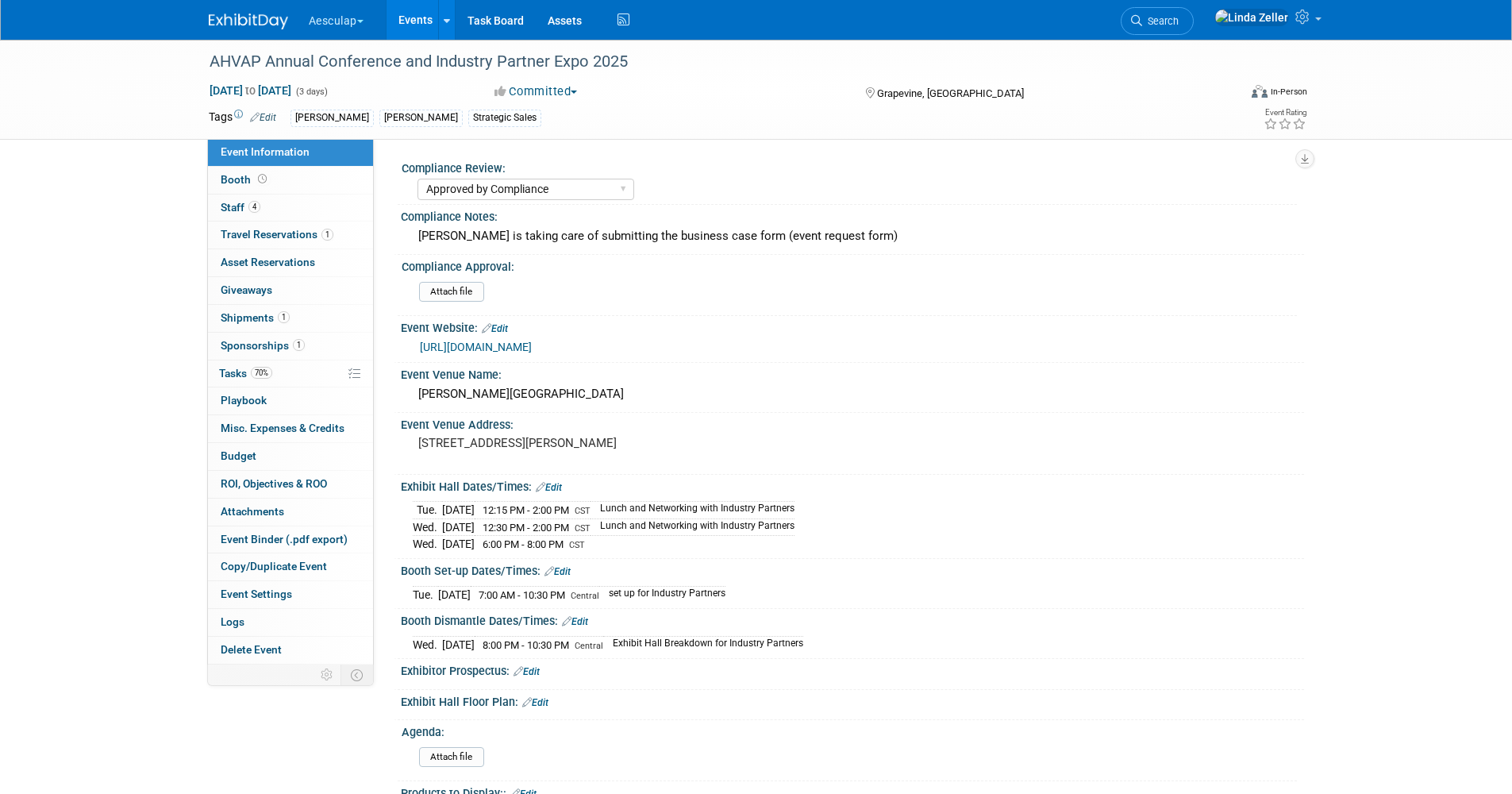
select select "Approved by Compliance"
select select "Strategic Sales"
click at [226, 175] on span "Booth" at bounding box center [245, 179] width 49 height 13
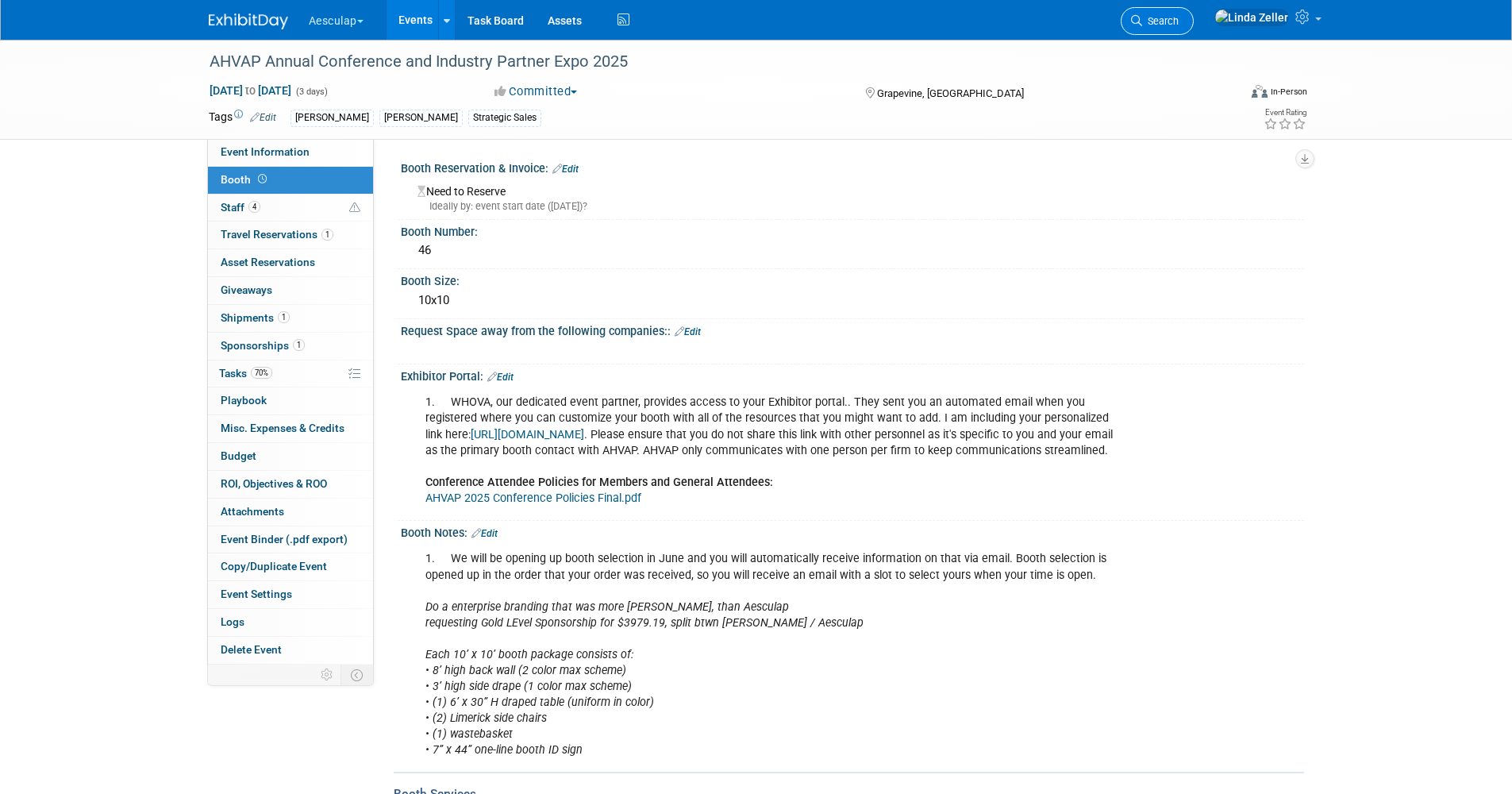
click at [1179, 18] on span "Search" at bounding box center [1161, 21] width 37 height 12
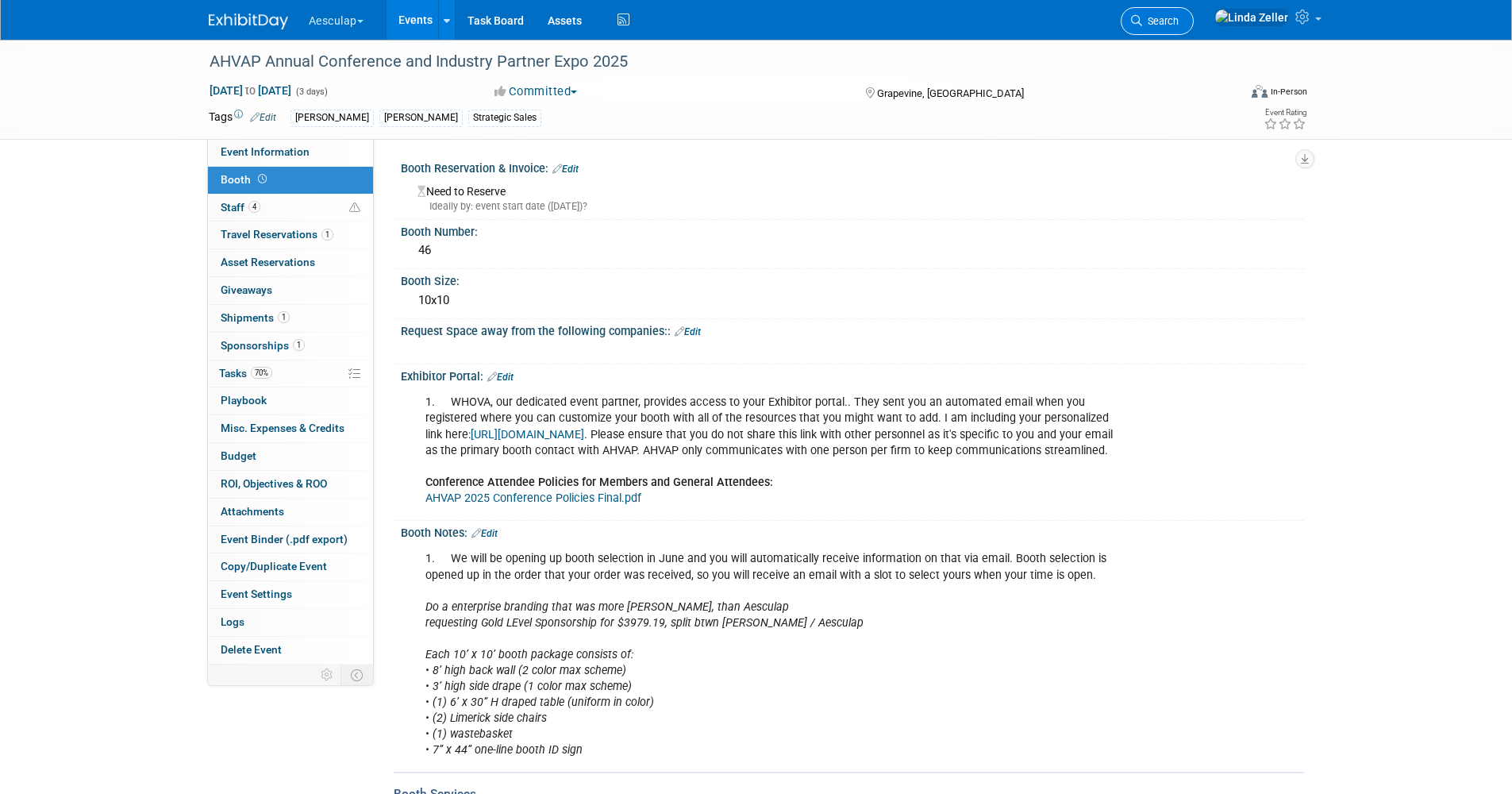
click at [1179, 17] on span "Search" at bounding box center [1161, 21] width 37 height 12
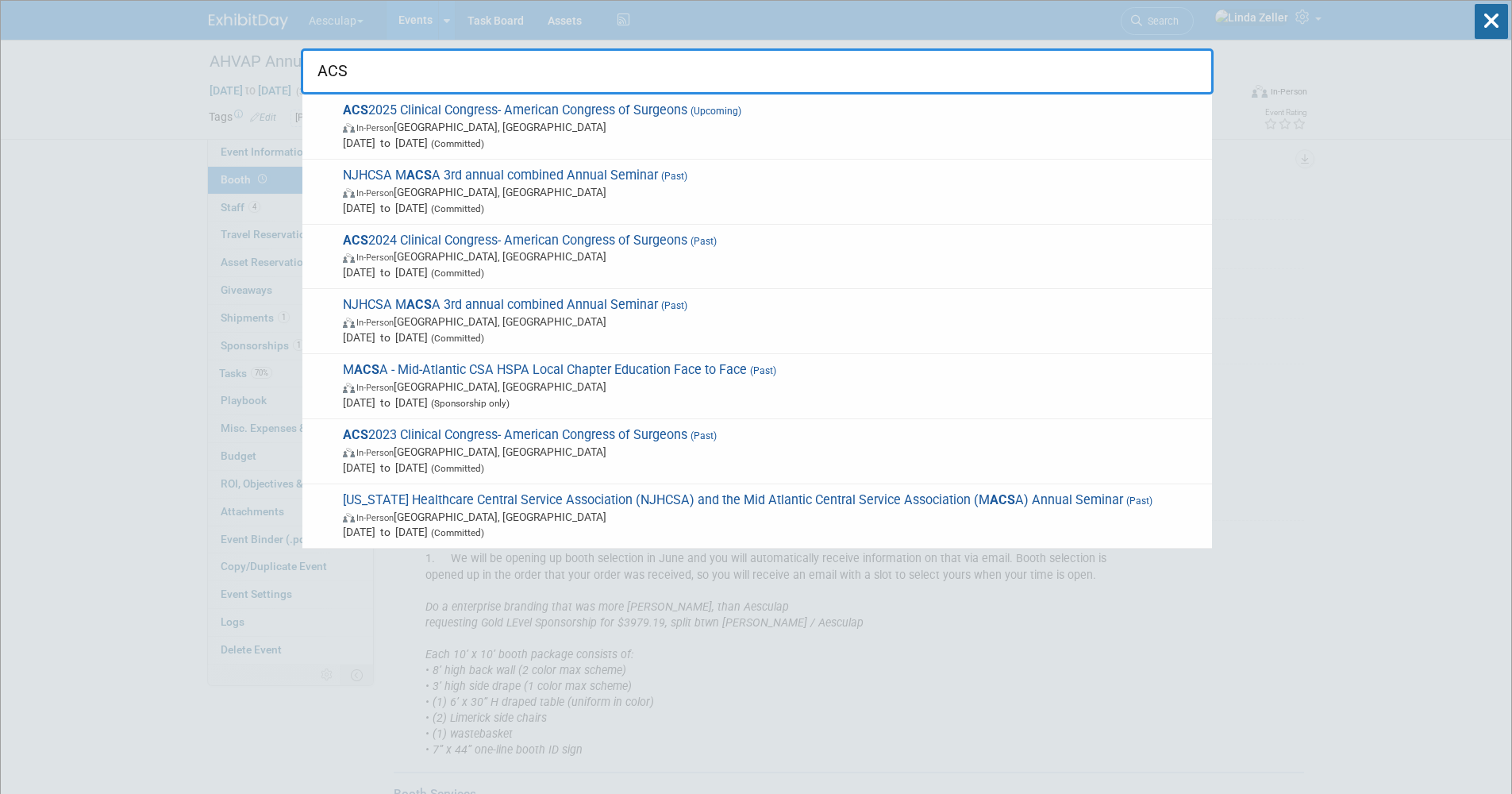
drag, startPoint x: 356, startPoint y: 65, endPoint x: 276, endPoint y: 64, distance: 80.0
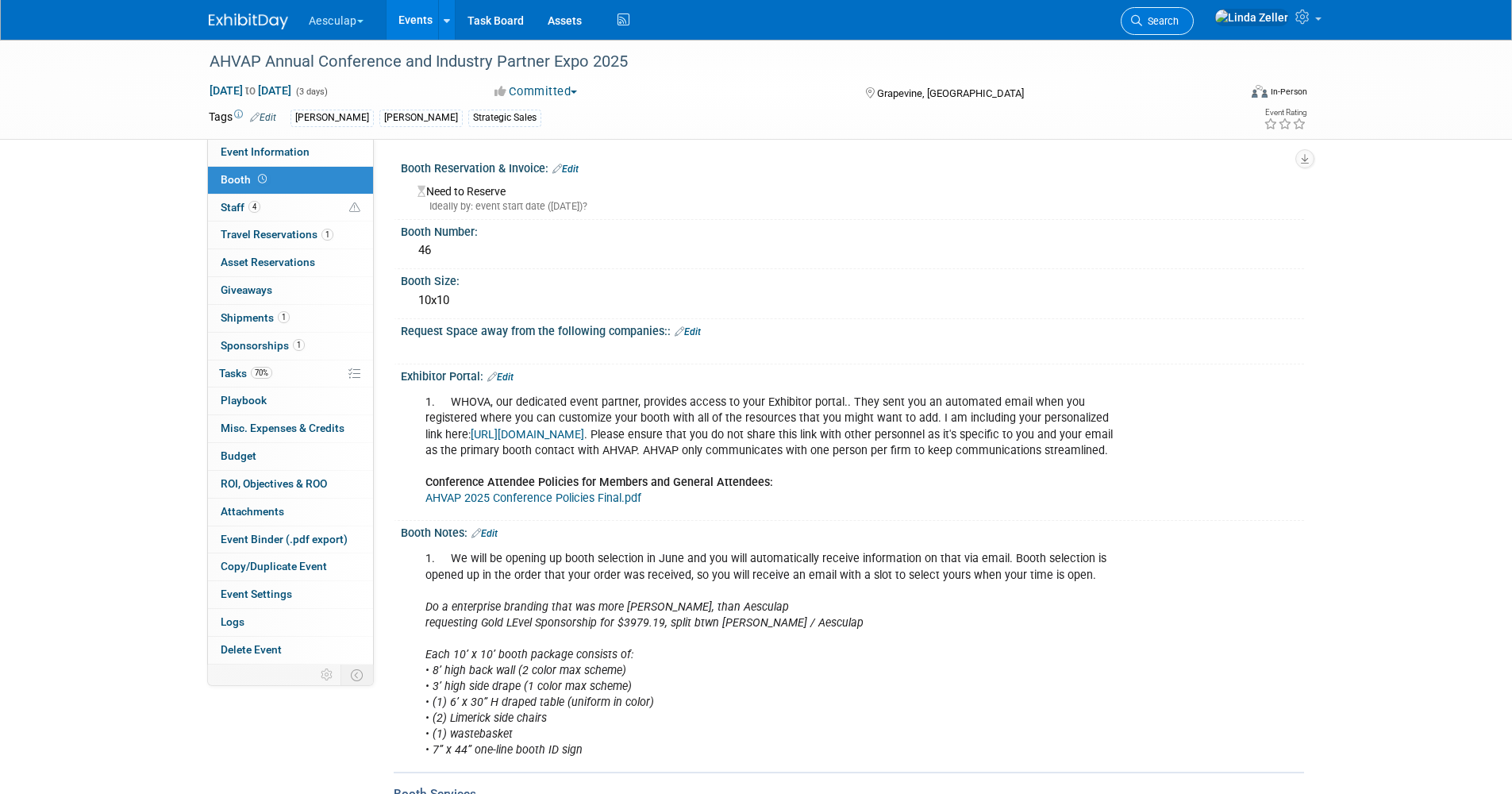
click at [1179, 26] on span "Search" at bounding box center [1161, 21] width 37 height 12
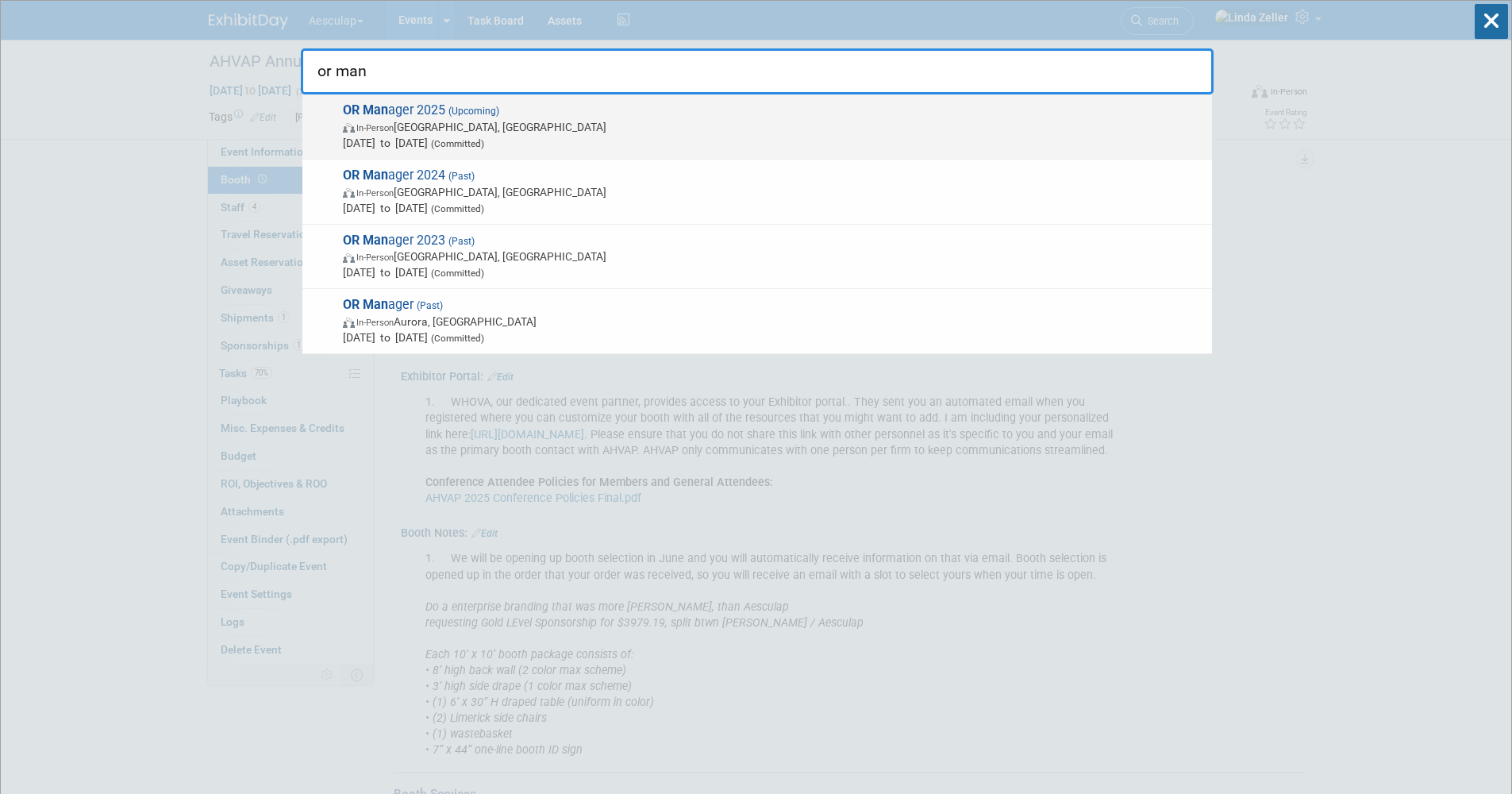
type input "or man"
click at [355, 135] on span "Oct 28, 2025 to Oct 29, 2025 (Committed)" at bounding box center [773, 143] width 861 height 15
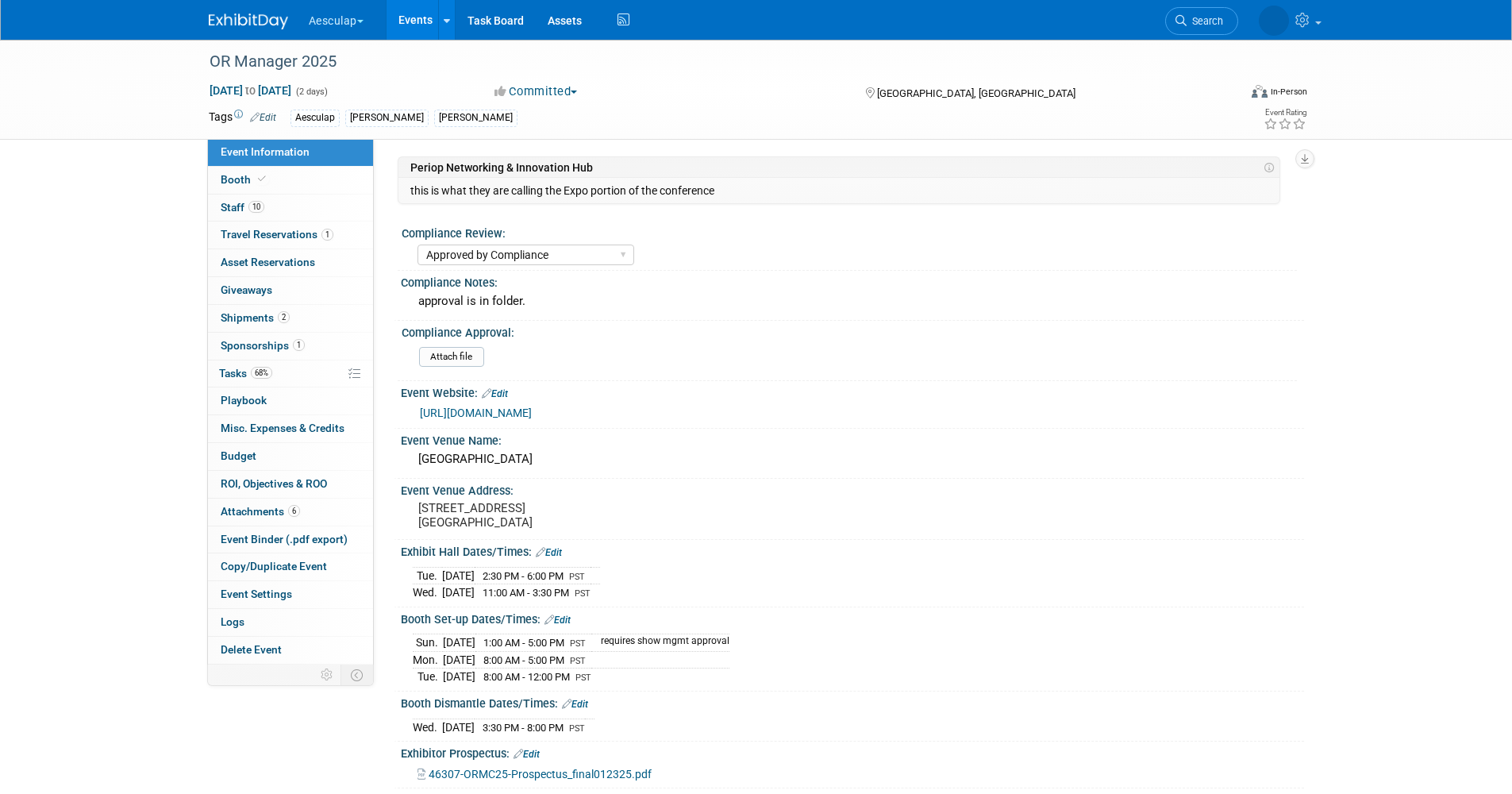
select select "Approved by Compliance"
select select "Strategic Sales"
click at [231, 371] on span "Tasks 68%" at bounding box center [245, 373] width 53 height 13
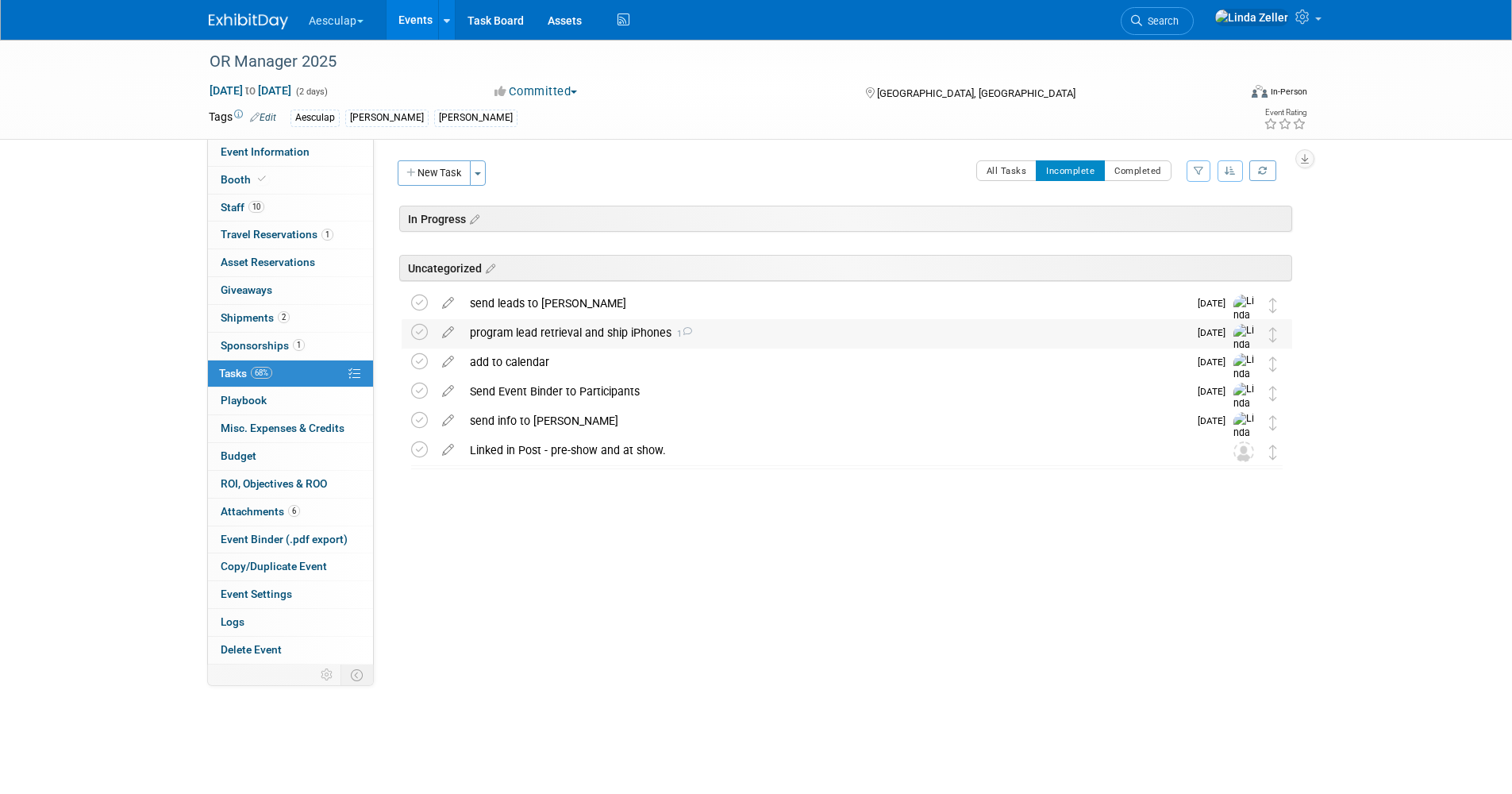
click at [520, 324] on div "program lead retrieval and ship iPhones 1" at bounding box center [825, 332] width 726 height 27
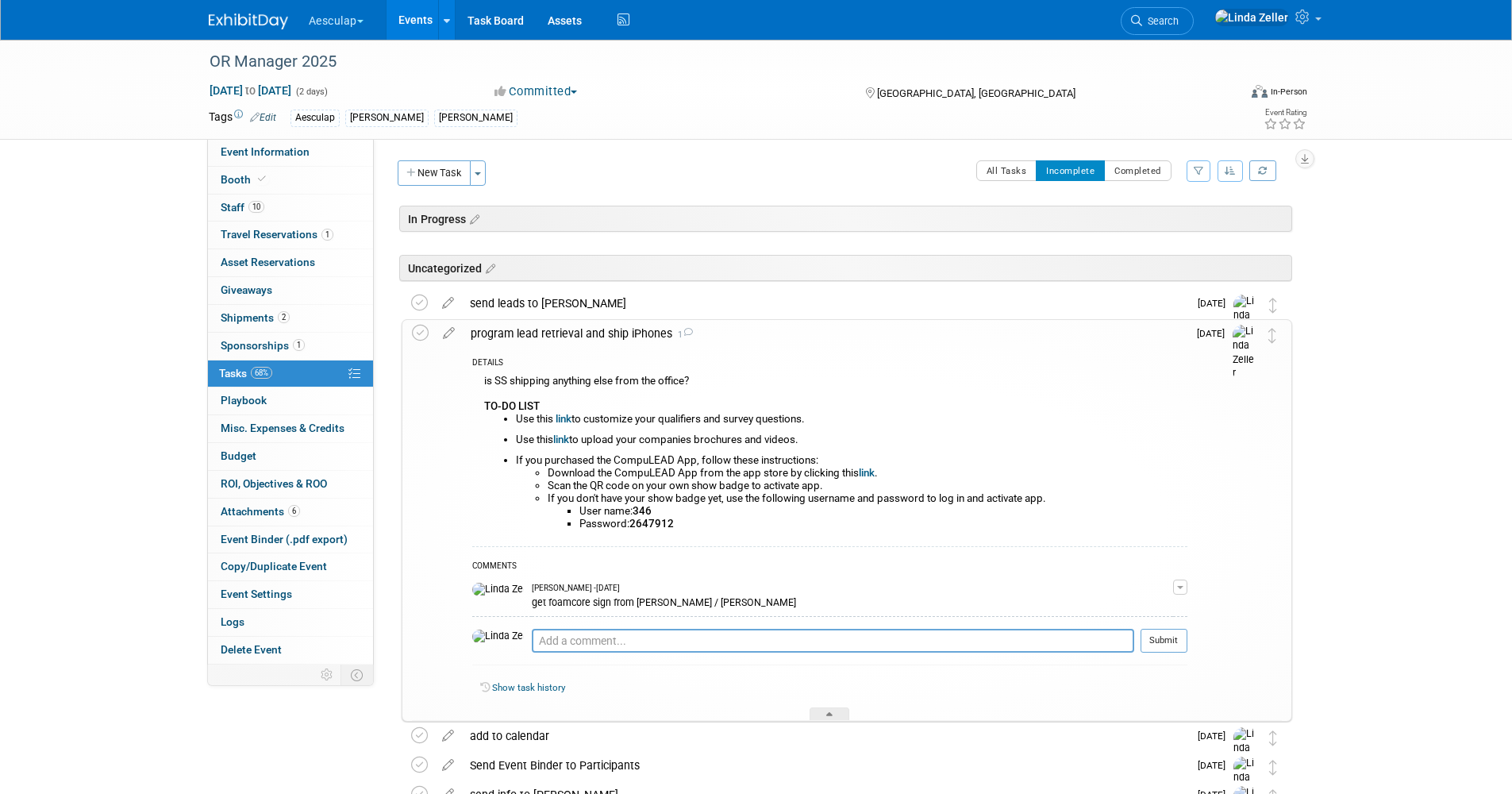
click at [564, 417] on b "link" at bounding box center [563, 418] width 15 height 12
drag, startPoint x: 235, startPoint y: 209, endPoint x: 203, endPoint y: 200, distance: 33.2
click at [235, 209] on span "Staff 10" at bounding box center [242, 207] width 43 height 13
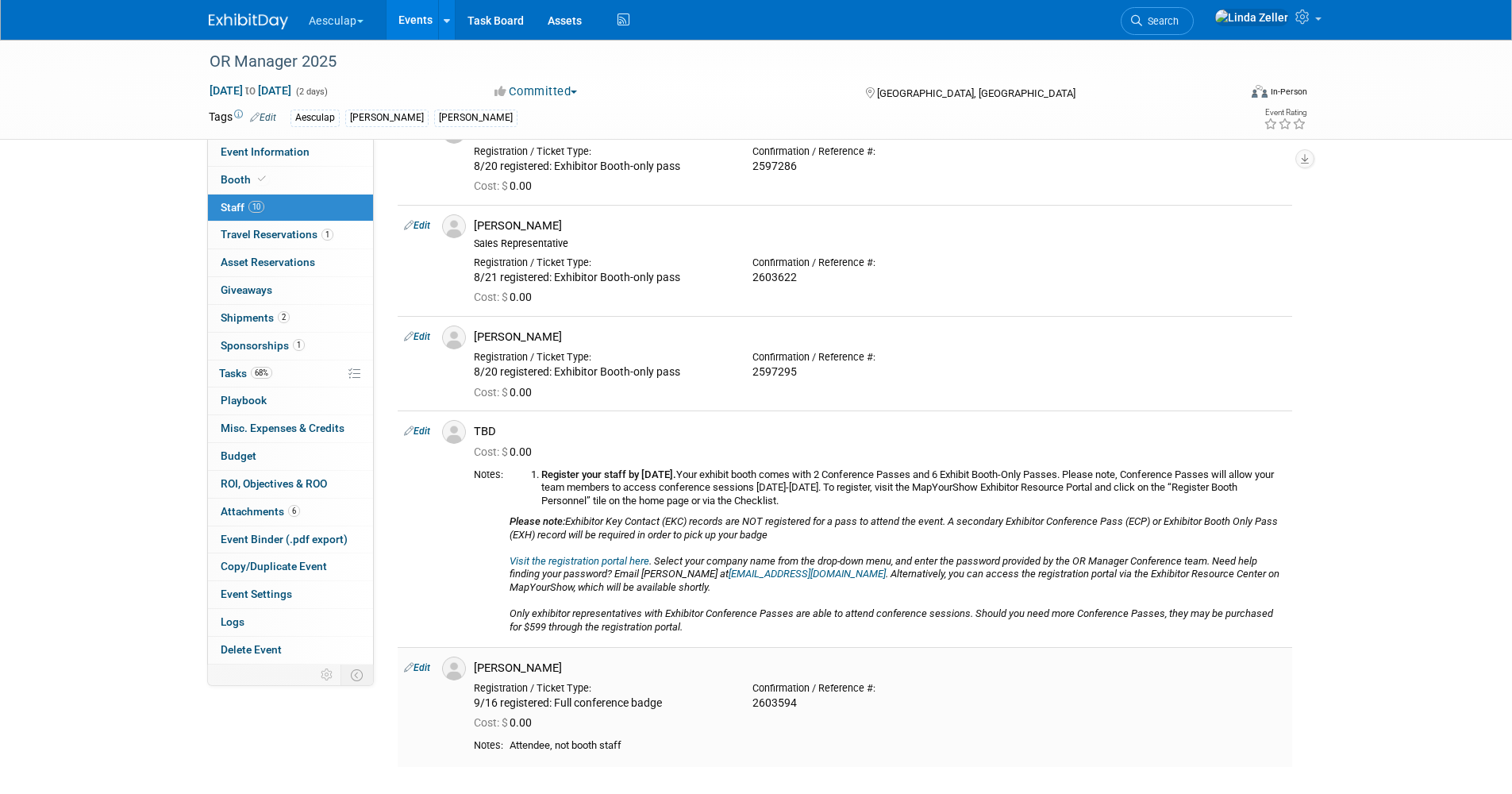
scroll to position [819, 0]
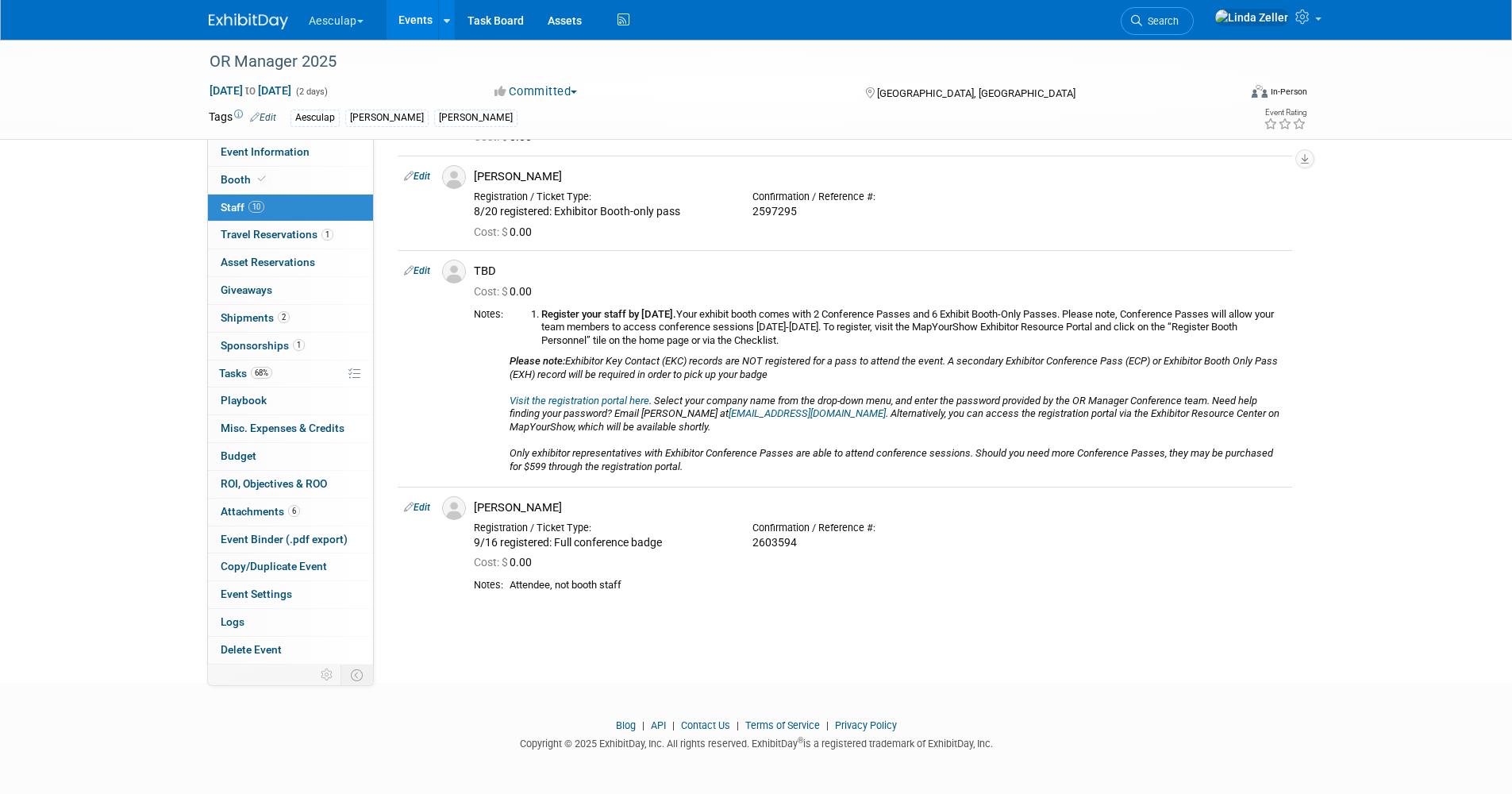
click at [227, 207] on span "Staff 10" at bounding box center [242, 207] width 43 height 13
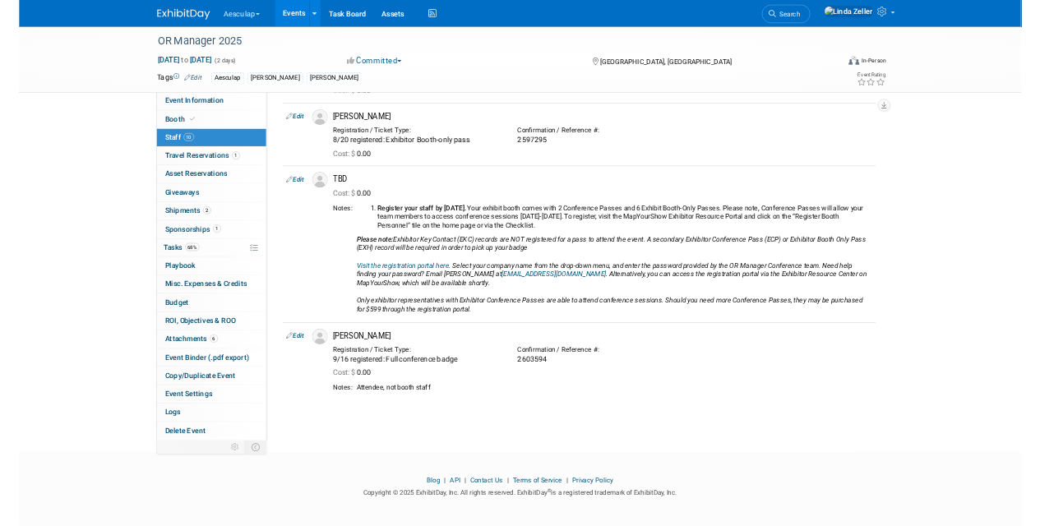
scroll to position [0, 0]
